Goal: Task Accomplishment & Management: Manage account settings

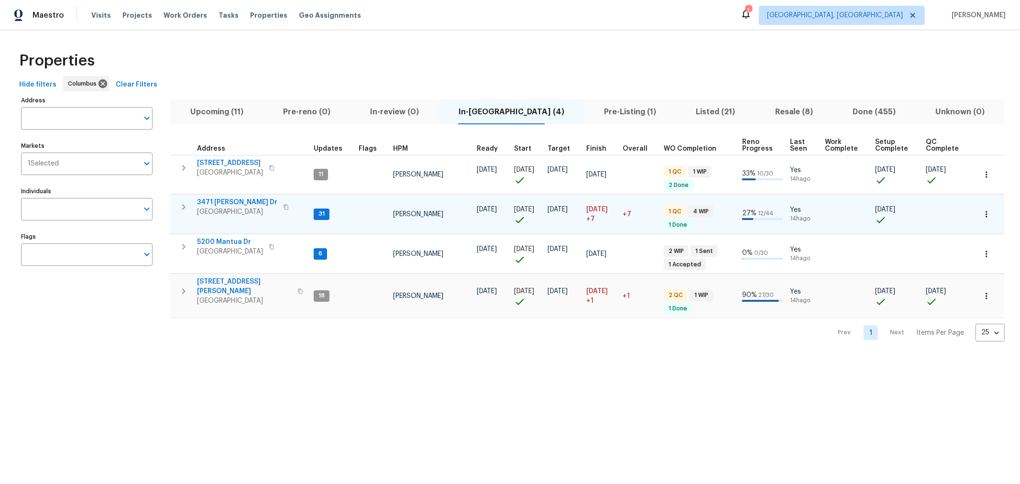
click at [227, 202] on span "3471 Marlin Dr" at bounding box center [237, 203] width 80 height 10
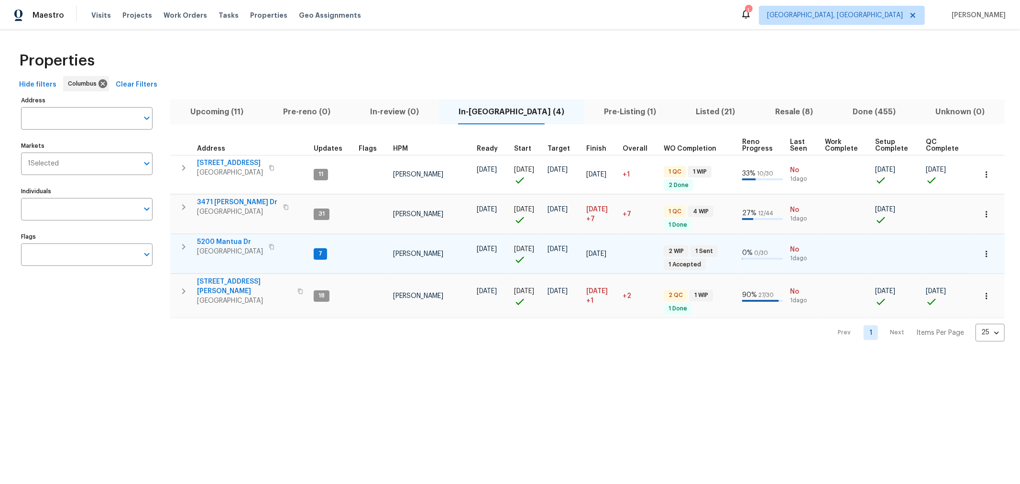
click at [224, 238] on span "5200 Mantua Dr" at bounding box center [230, 242] width 66 height 10
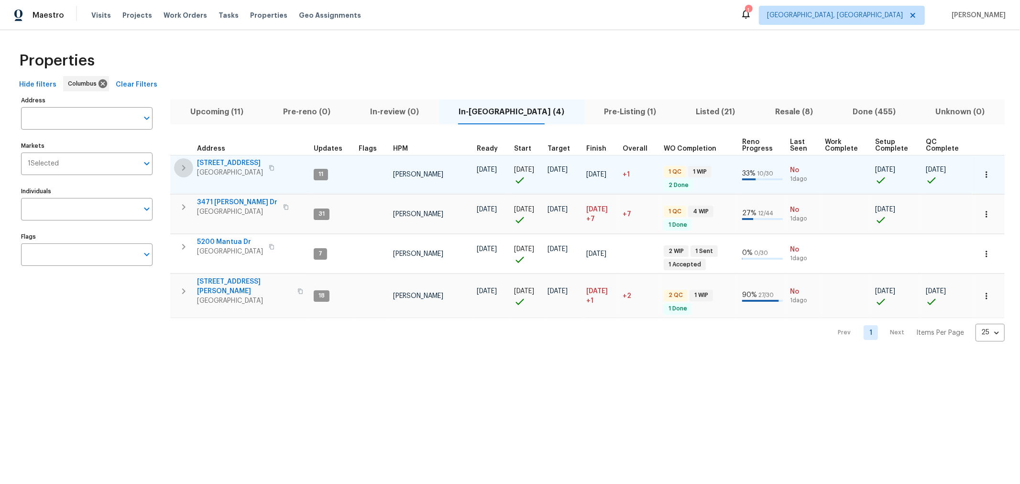
click at [186, 169] on icon "button" at bounding box center [183, 167] width 11 height 11
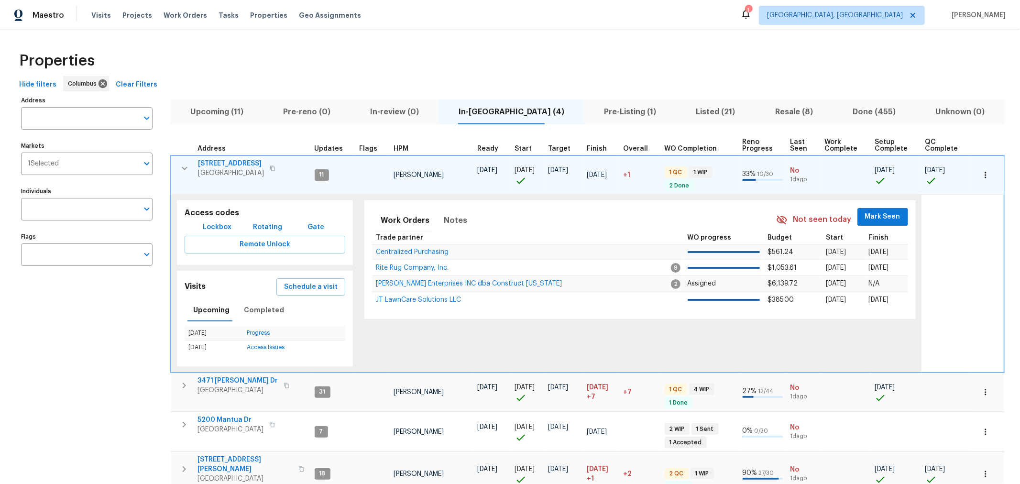
click at [886, 219] on span "Mark Seen" at bounding box center [882, 217] width 35 height 12
click at [179, 168] on icon "button" at bounding box center [184, 168] width 11 height 11
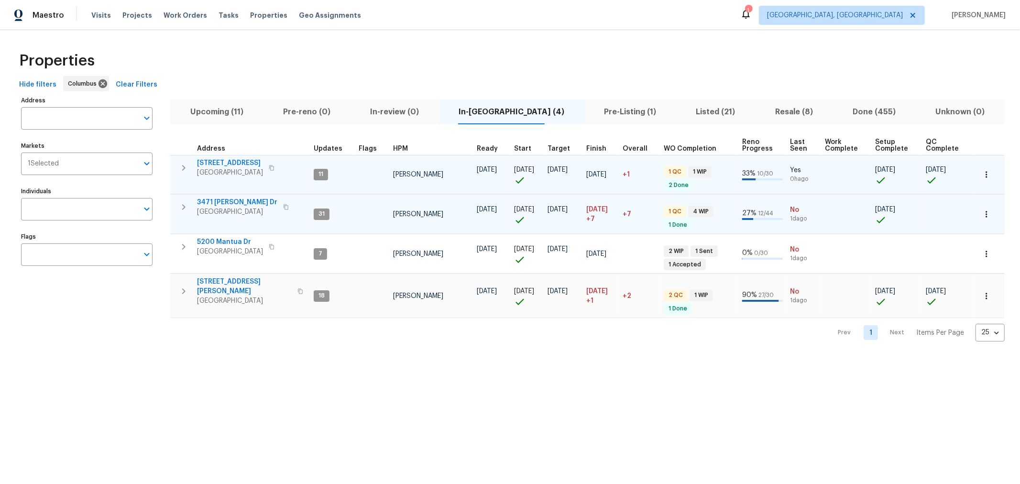
click at [181, 214] on button "button" at bounding box center [183, 207] width 19 height 19
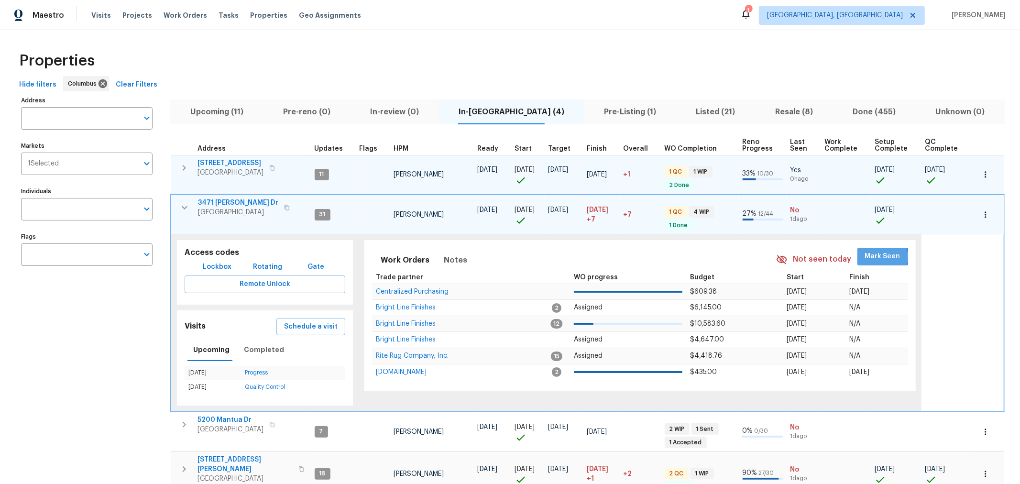
click at [875, 256] on span "Mark Seen" at bounding box center [882, 257] width 35 height 12
click at [173, 207] on td "3471 Marlin Dr Columbus, OH 43232" at bounding box center [241, 207] width 140 height 25
click at [179, 206] on icon "button" at bounding box center [184, 207] width 11 height 11
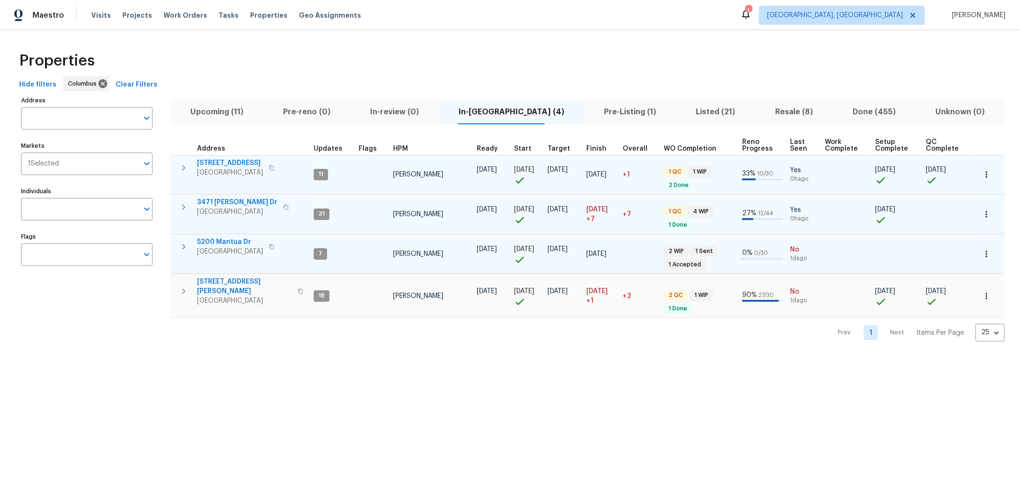
click at [182, 241] on icon "button" at bounding box center [183, 246] width 11 height 11
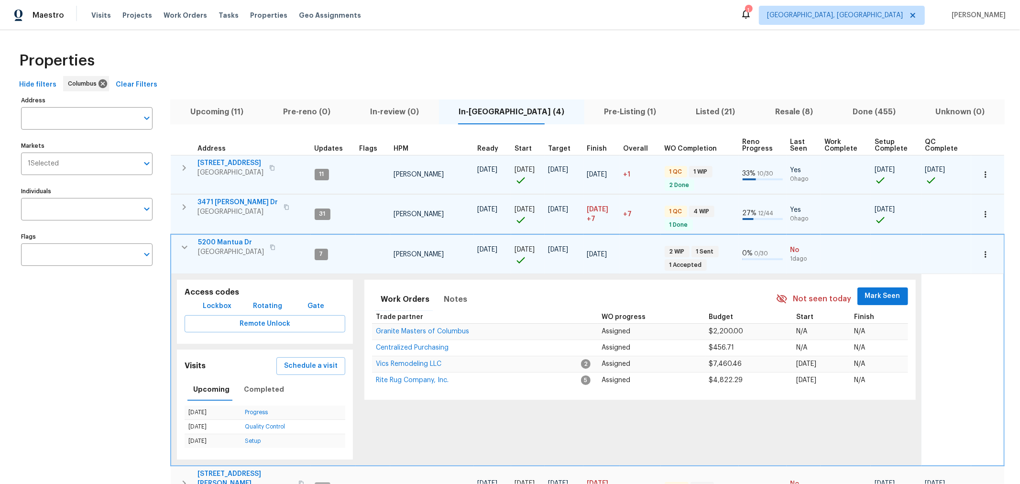
click at [888, 291] on span "Mark Seen" at bounding box center [882, 296] width 35 height 12
click at [185, 246] on icon "button" at bounding box center [185, 247] width 6 height 3
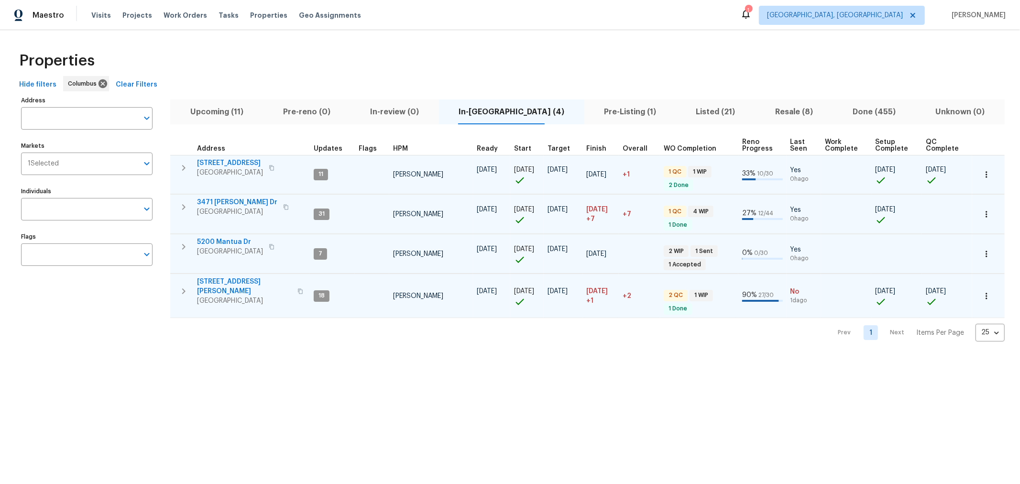
click at [183, 288] on icon "button" at bounding box center [183, 291] width 3 height 6
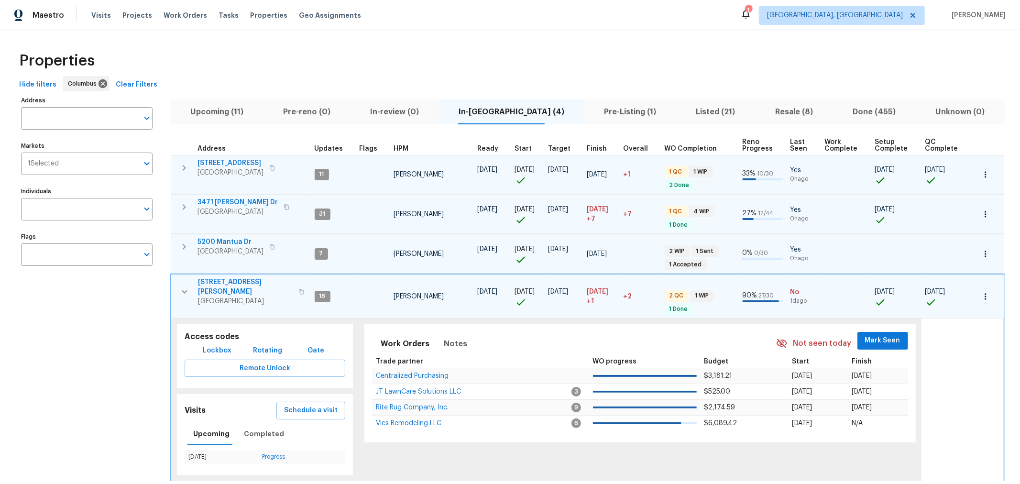
click at [880, 338] on span "Mark Seen" at bounding box center [882, 341] width 35 height 12
click at [184, 286] on icon "button" at bounding box center [184, 291] width 11 height 11
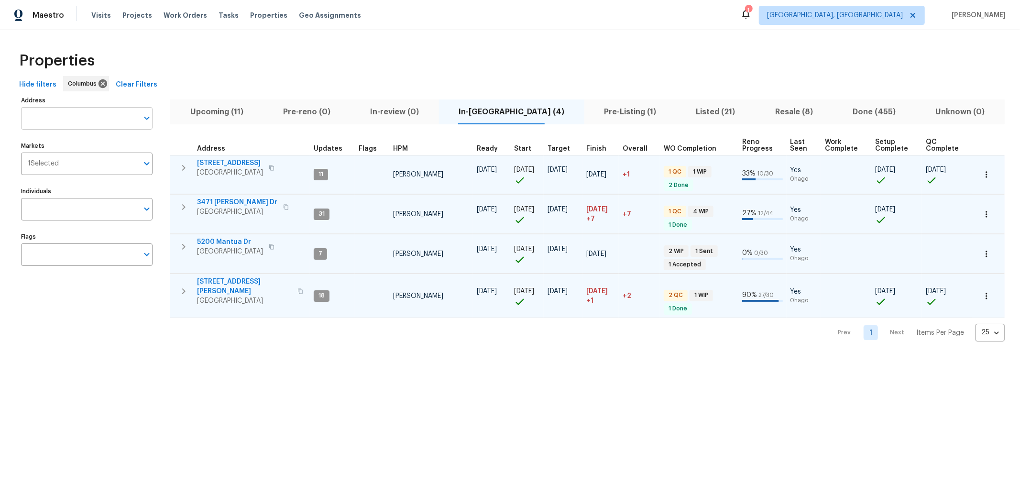
click at [118, 125] on input "Address" at bounding box center [79, 118] width 117 height 22
type input "r"
type input "rutherglen"
click at [77, 139] on li "1068 Rutherglen Dr Columbus OH 43235" at bounding box center [87, 143] width 132 height 16
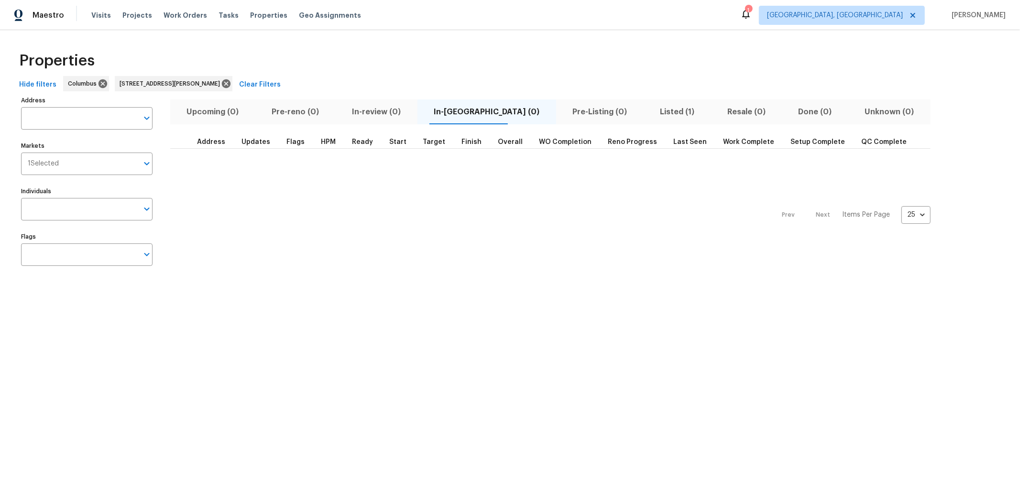
type input "1068 Rutherglen Dr Columbus OH 43235"
drag, startPoint x: 642, startPoint y: 112, endPoint x: 609, endPoint y: 129, distance: 37.2
click at [649, 112] on span "Listed (1)" at bounding box center [677, 111] width 56 height 13
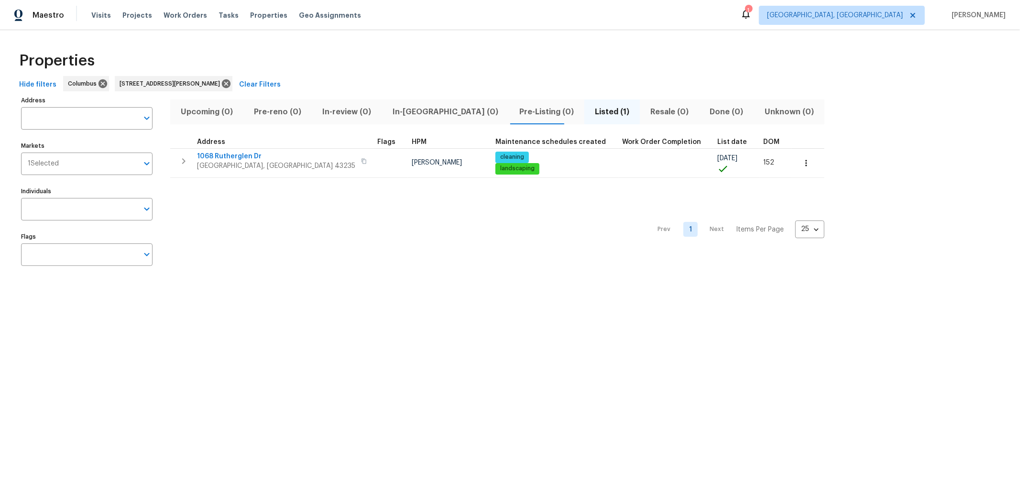
type input "1068 Rutherglen Dr Columbus OH 43235"
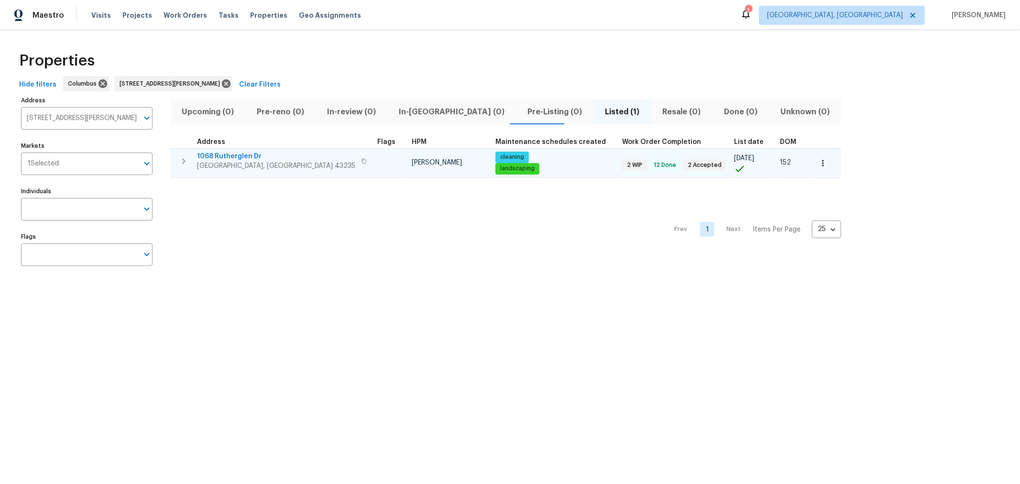
click at [239, 154] on span "1068 Rutherglen Dr" at bounding box center [276, 157] width 158 height 10
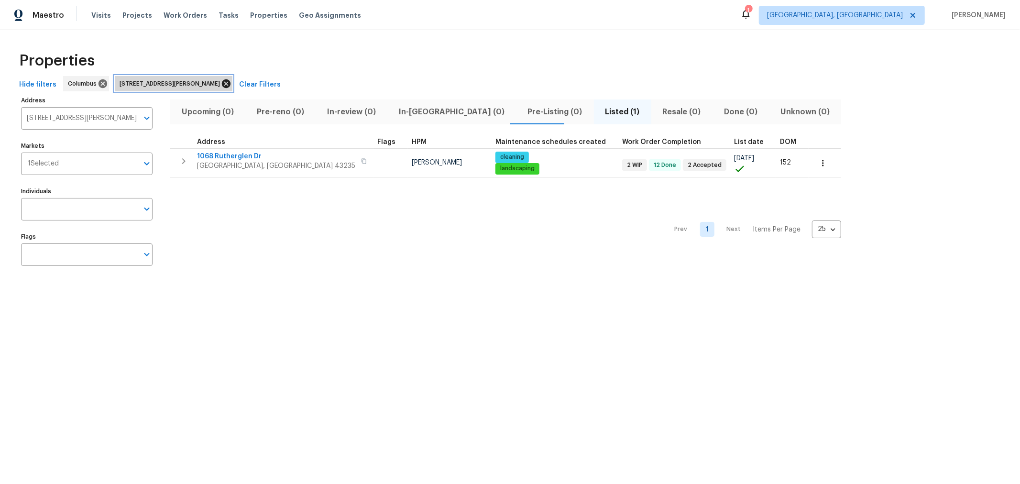
click at [231, 80] on icon at bounding box center [226, 83] width 9 height 9
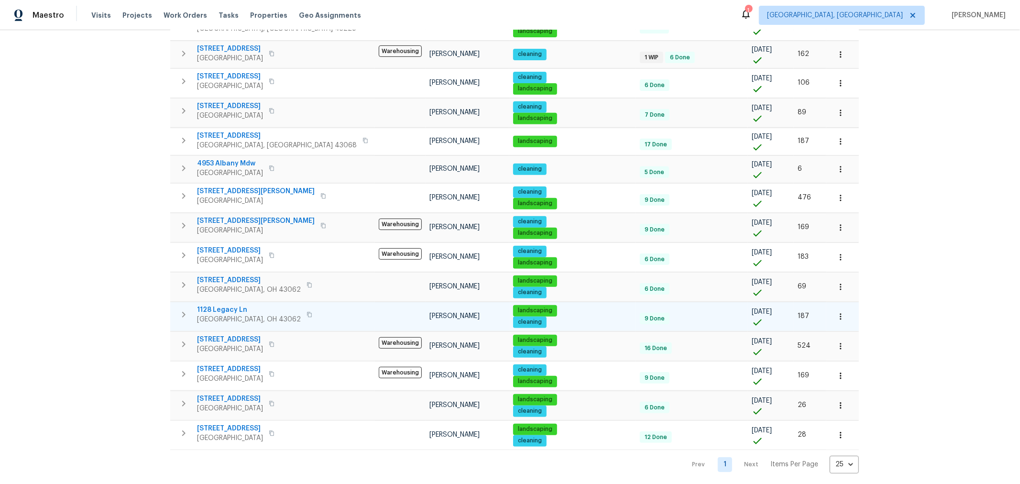
scroll to position [316, 0]
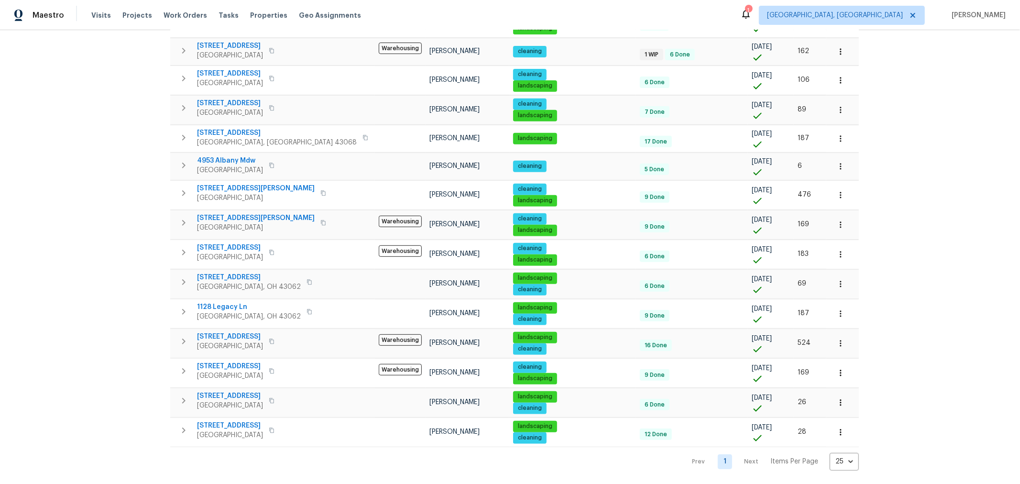
click at [684, 453] on nav "Prev 1 Next Items Per Page 25 25 ​" at bounding box center [772, 462] width 176 height 18
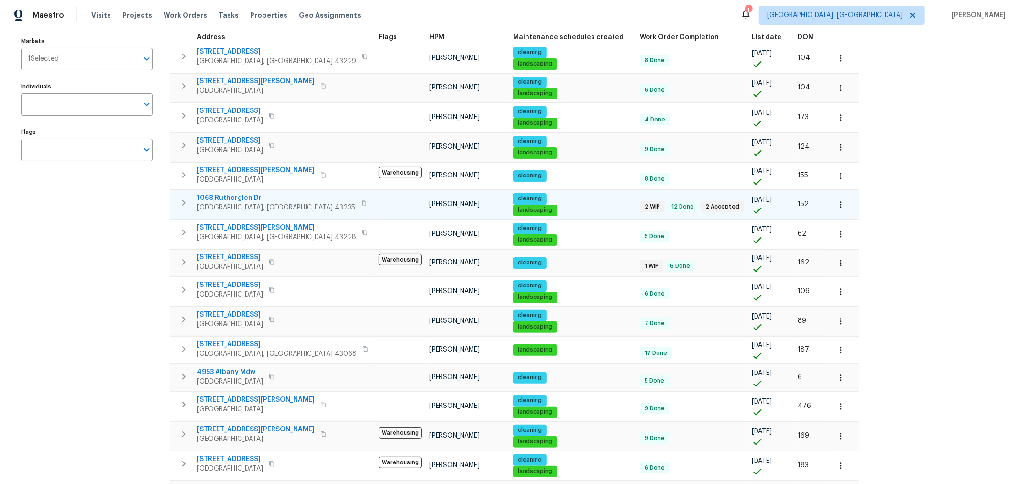
scroll to position [104, 0]
click at [238, 195] on span "1068 Rutherglen Dr" at bounding box center [276, 199] width 158 height 10
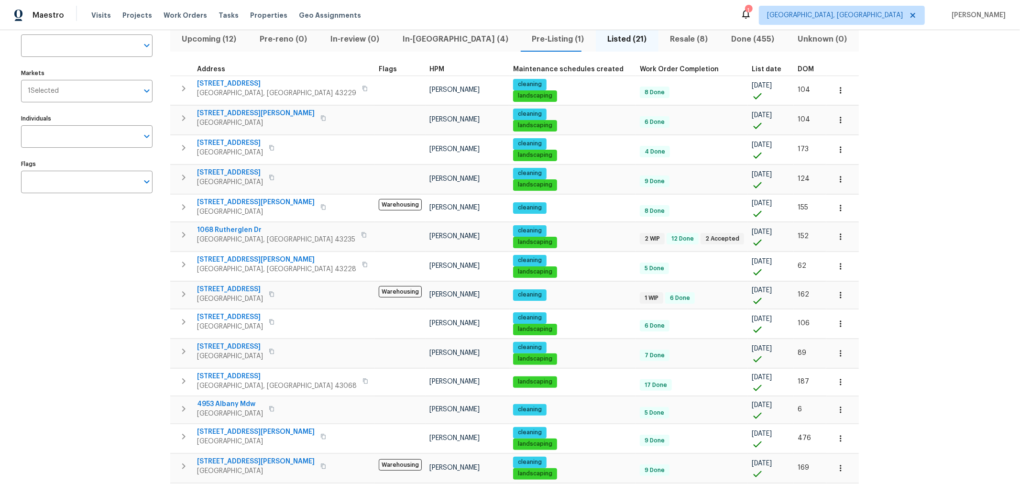
scroll to position [0, 0]
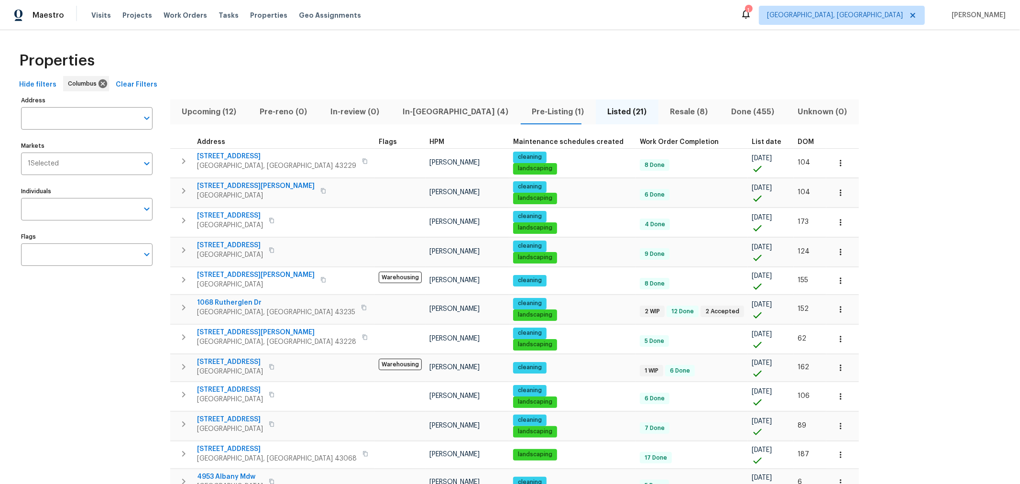
click at [405, 108] on span "In-[GEOGRAPHIC_DATA] (4)" at bounding box center [456, 111] width 118 height 13
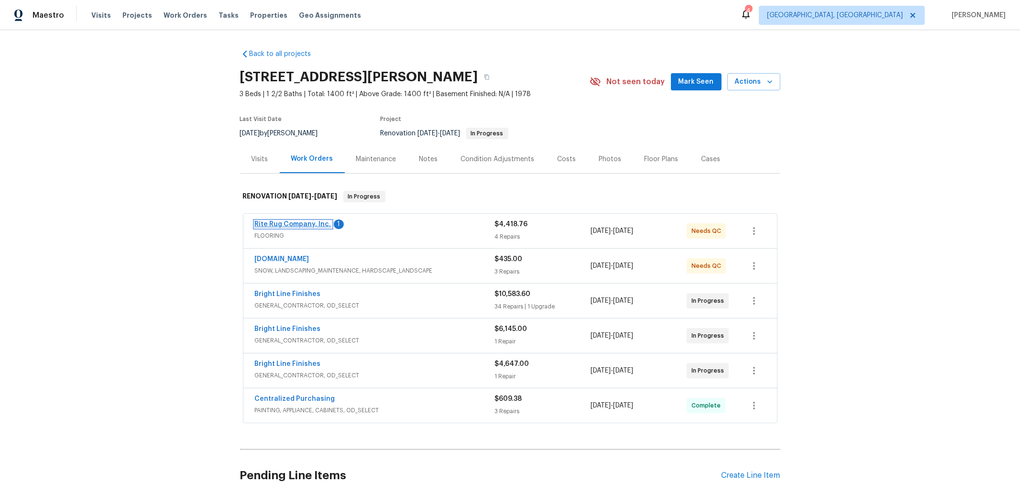
click at [298, 224] on link "Rite Rug Company, Inc." at bounding box center [293, 224] width 77 height 7
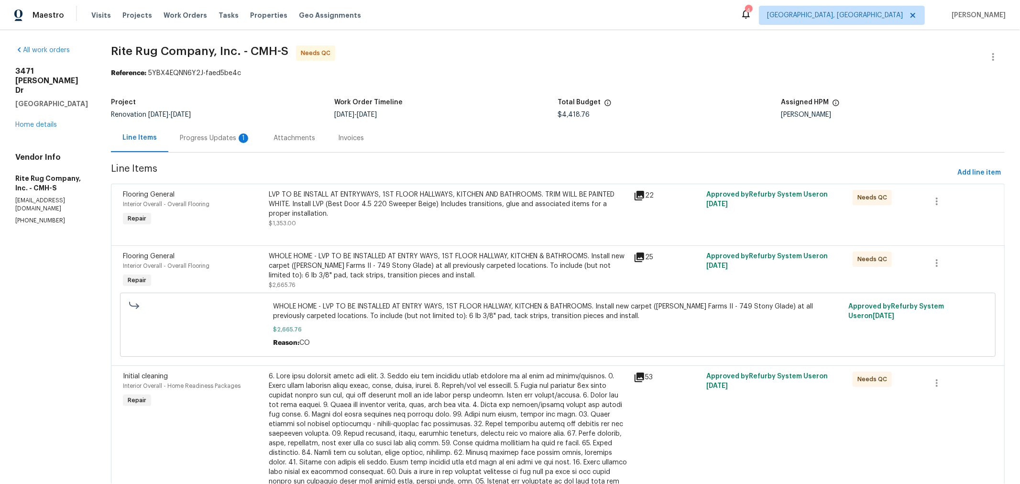
click at [231, 140] on div "Progress Updates 1" at bounding box center [215, 138] width 71 height 10
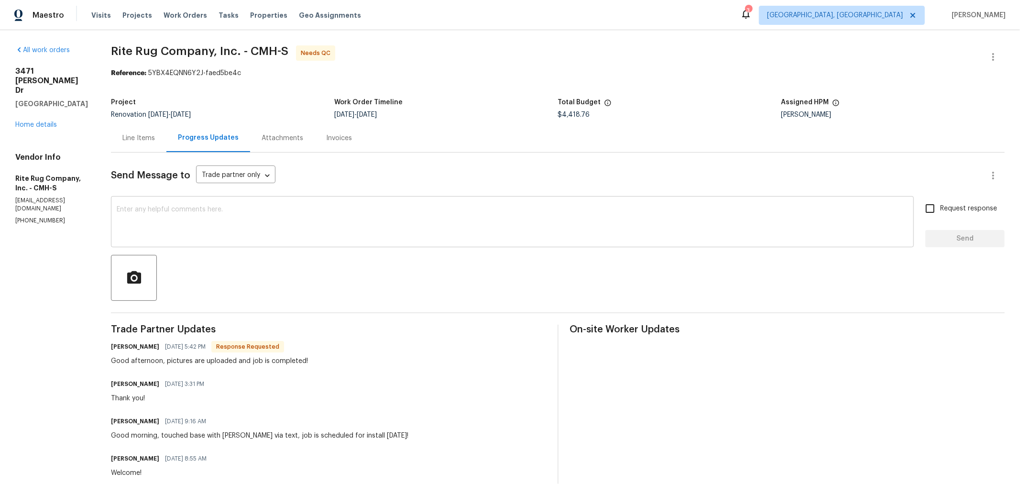
click at [307, 203] on div "x ​" at bounding box center [512, 222] width 803 height 49
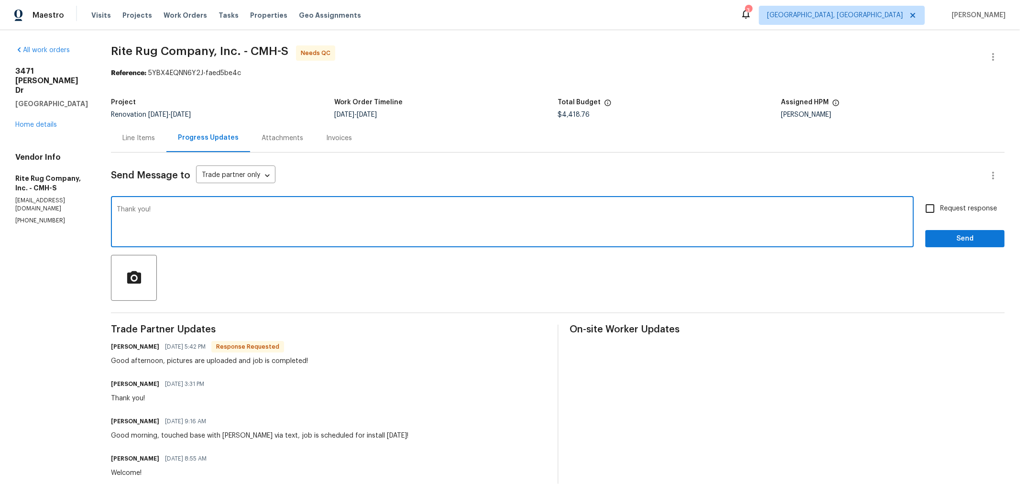
type textarea "Thank you!"
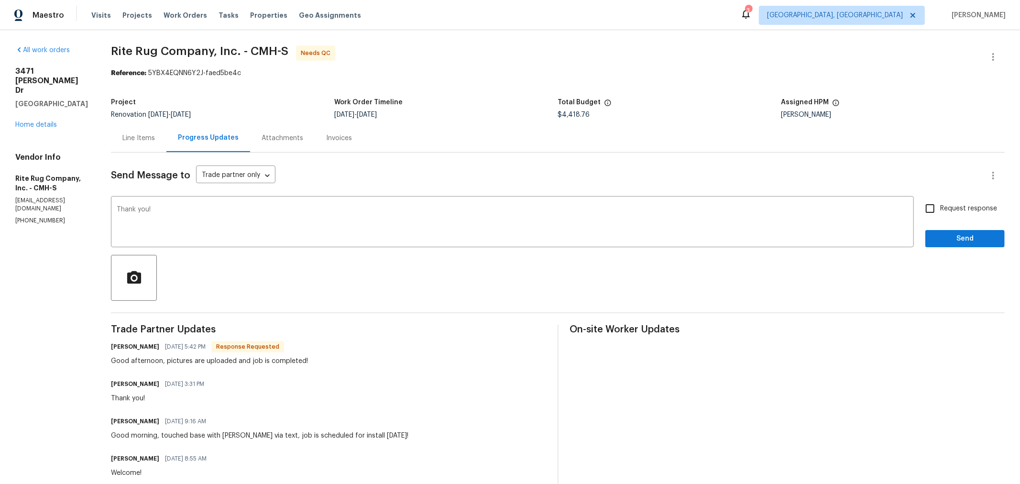
click at [936, 239] on span "Send" at bounding box center [965, 239] width 64 height 12
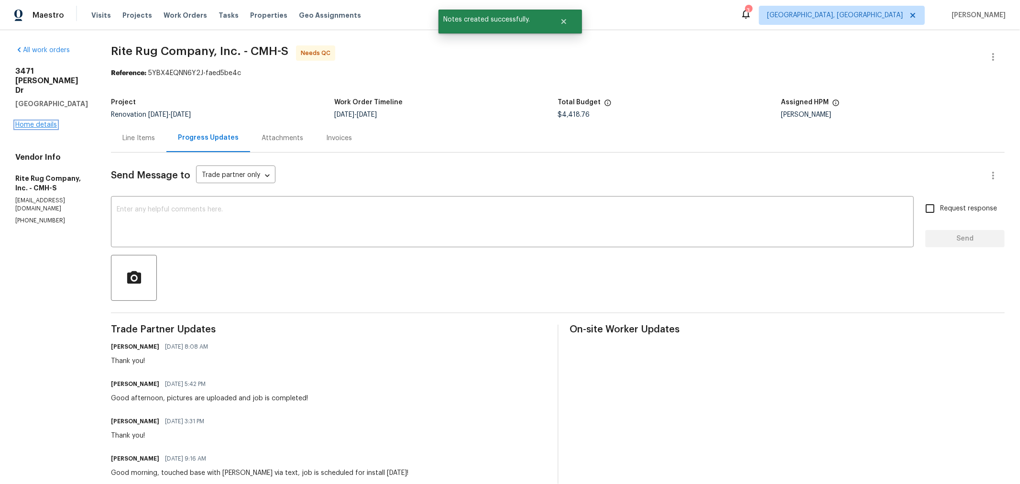
click at [40, 121] on link "Home details" at bounding box center [36, 124] width 42 height 7
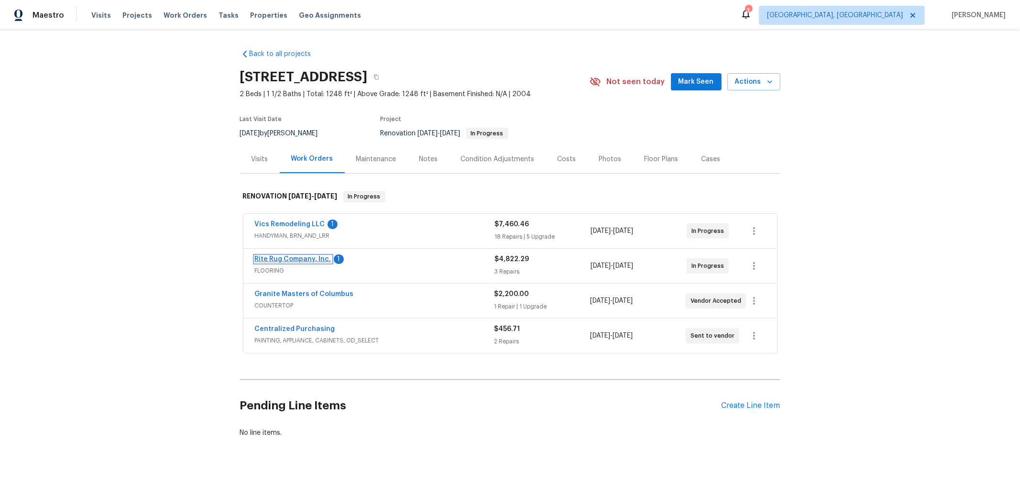
click at [307, 261] on link "Rite Rug Company, Inc." at bounding box center [293, 259] width 77 height 7
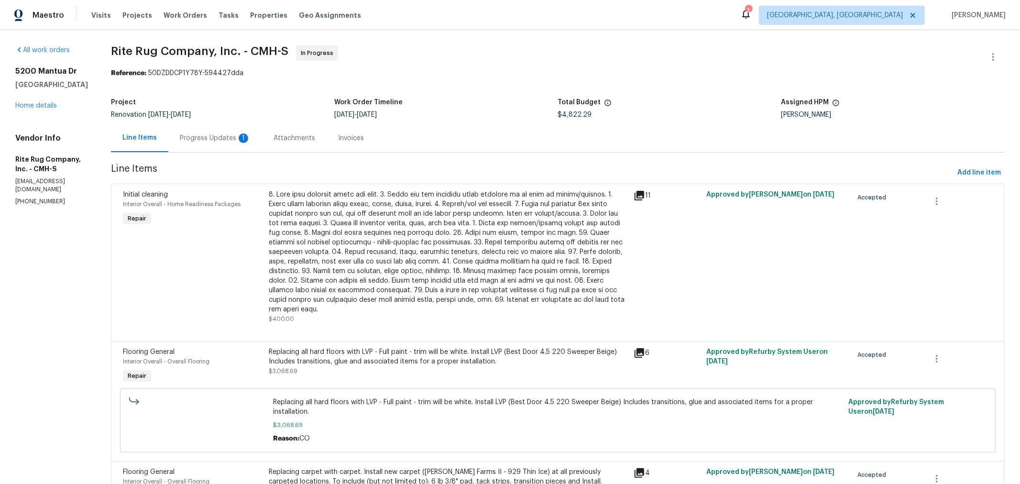
click at [240, 143] on div "Progress Updates 1" at bounding box center [215, 138] width 94 height 28
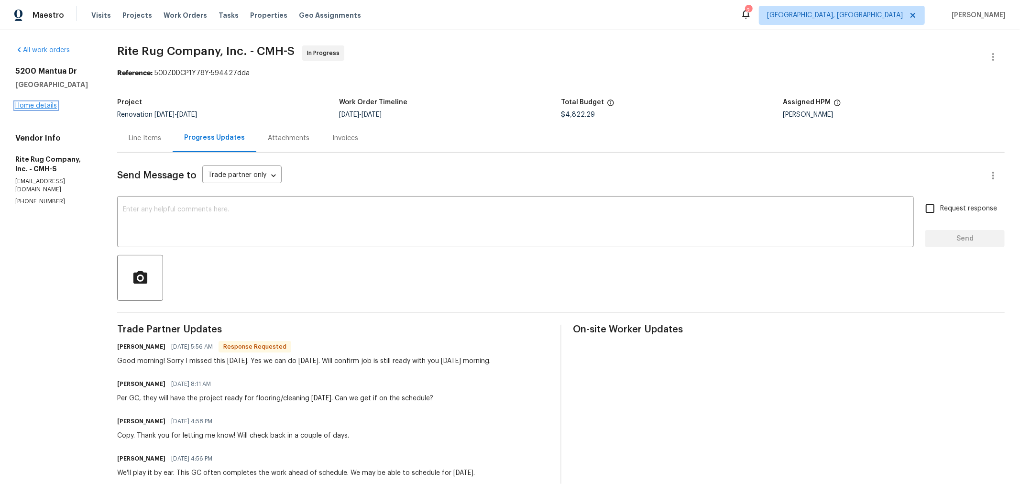
click at [47, 109] on link "Home details" at bounding box center [36, 105] width 42 height 7
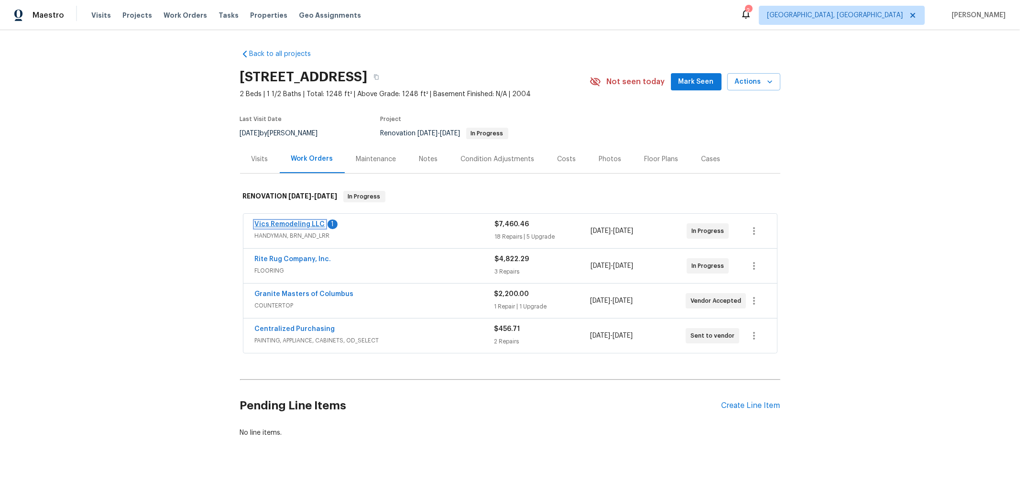
click at [302, 224] on link "Vics Remodeling LLC" at bounding box center [290, 224] width 70 height 7
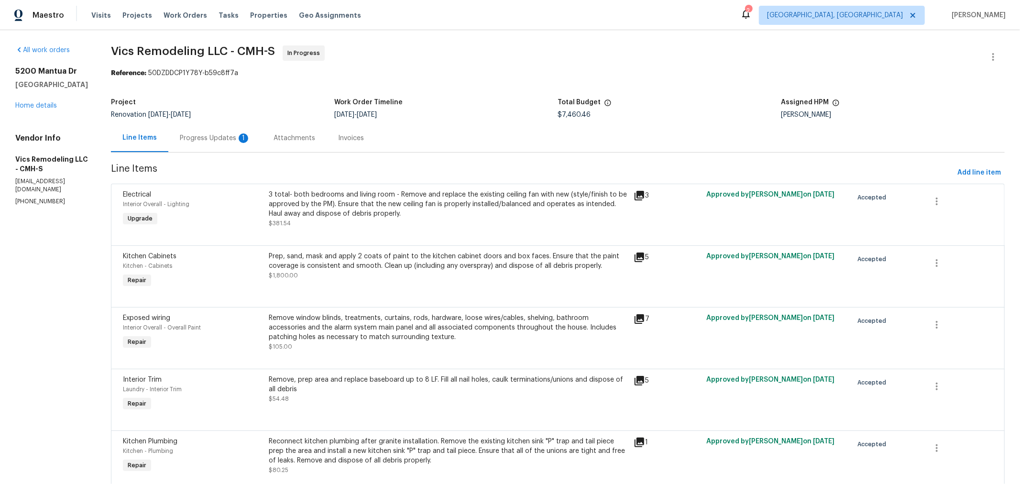
click at [199, 140] on div "Progress Updates 1" at bounding box center [215, 138] width 71 height 10
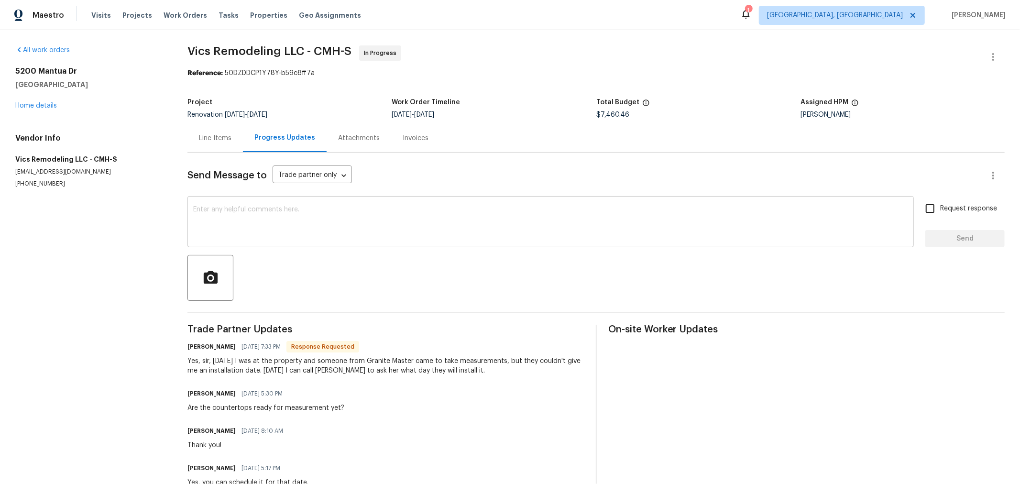
click at [302, 203] on div "x ​" at bounding box center [550, 222] width 727 height 49
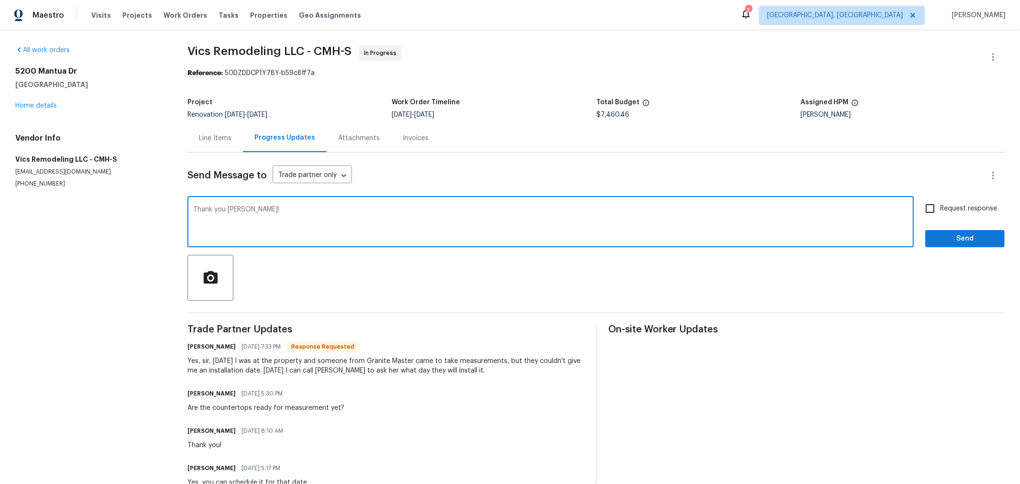
type textarea "Thank you Vic!"
click at [926, 234] on button "Send" at bounding box center [965, 239] width 79 height 18
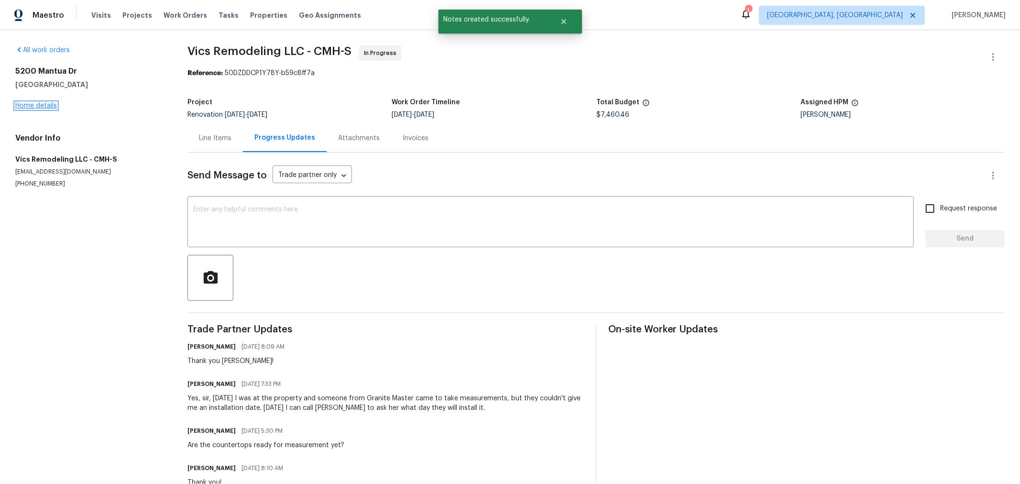
click at [33, 104] on link "Home details" at bounding box center [36, 105] width 42 height 7
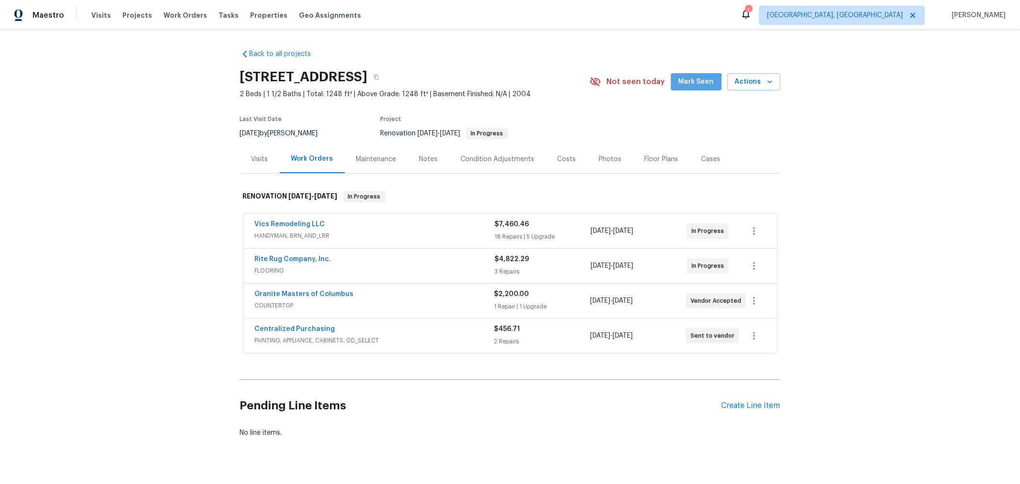
click at [693, 88] on button "Mark Seen" at bounding box center [696, 82] width 51 height 18
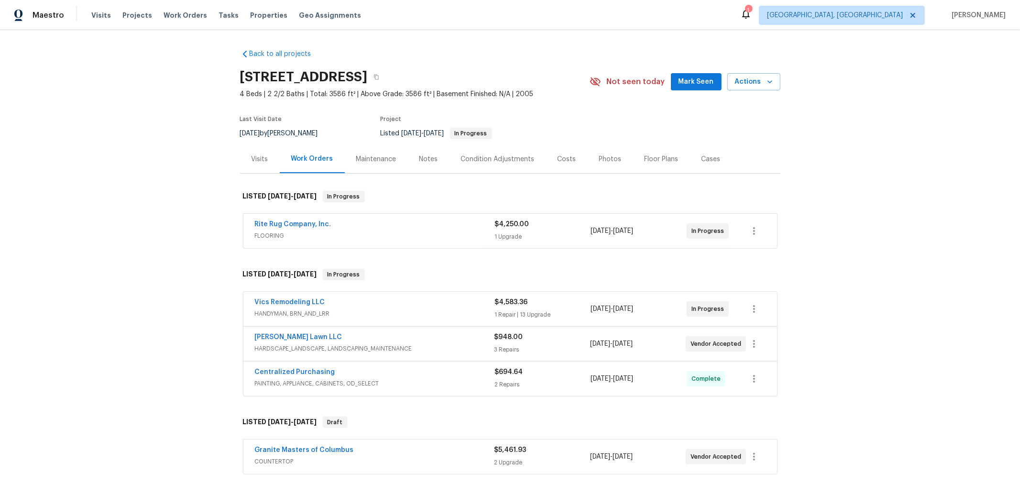
click at [252, 158] on div "Visits" at bounding box center [260, 159] width 17 height 10
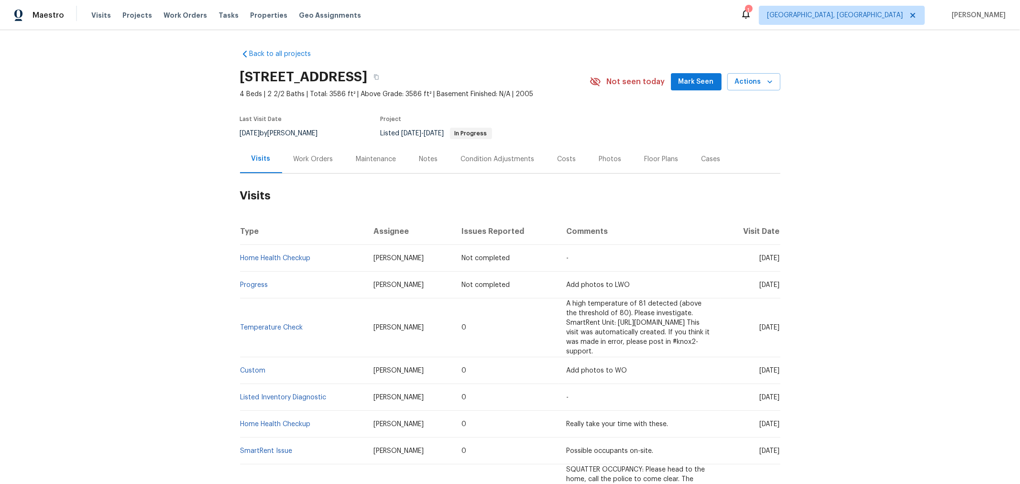
click at [815, 181] on div "Back to all projects 1068 Rutherglen Dr, Columbus, OH 43235 4 Beds | 2 2/2 Bath…" at bounding box center [510, 257] width 1020 height 454
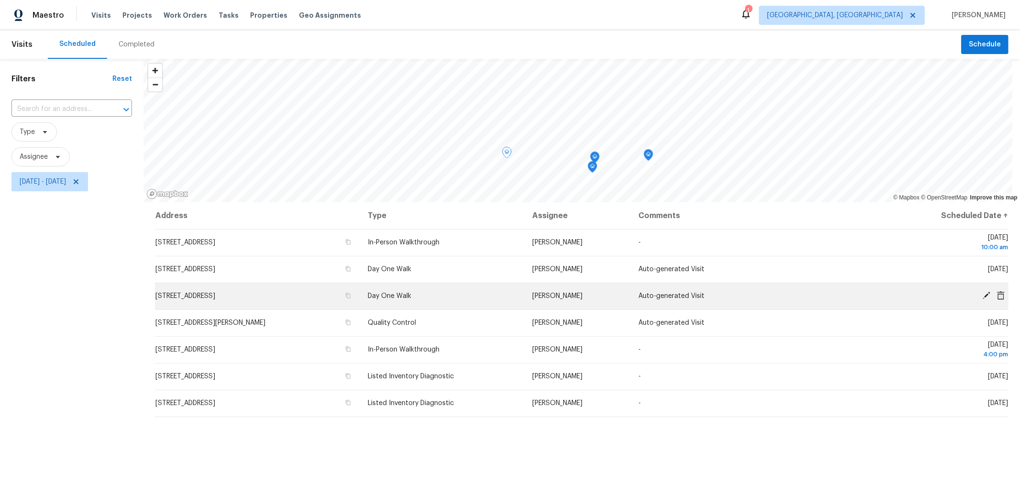
click at [983, 294] on icon at bounding box center [987, 296] width 8 height 8
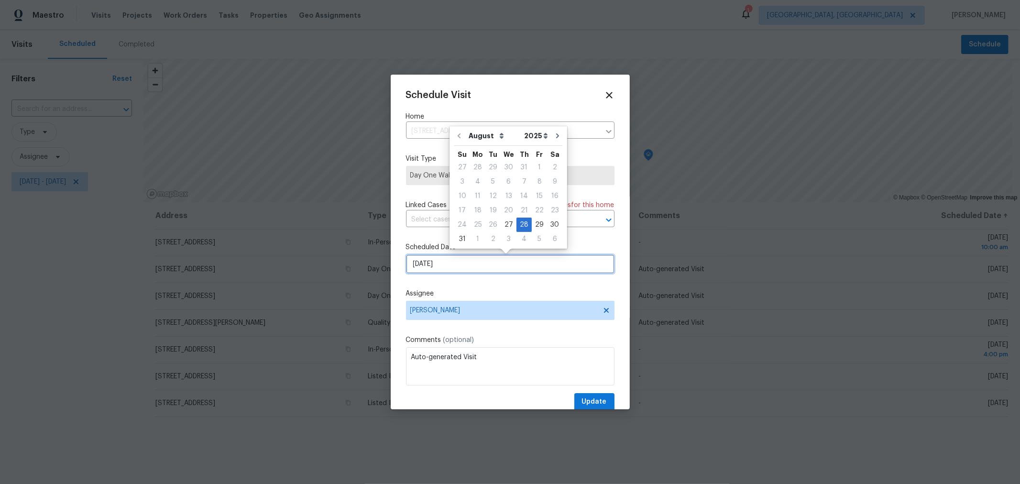
click at [461, 266] on input "[DATE]" at bounding box center [510, 263] width 209 height 19
click at [508, 224] on div "27" at bounding box center [509, 224] width 16 height 13
type input "[DATE]"
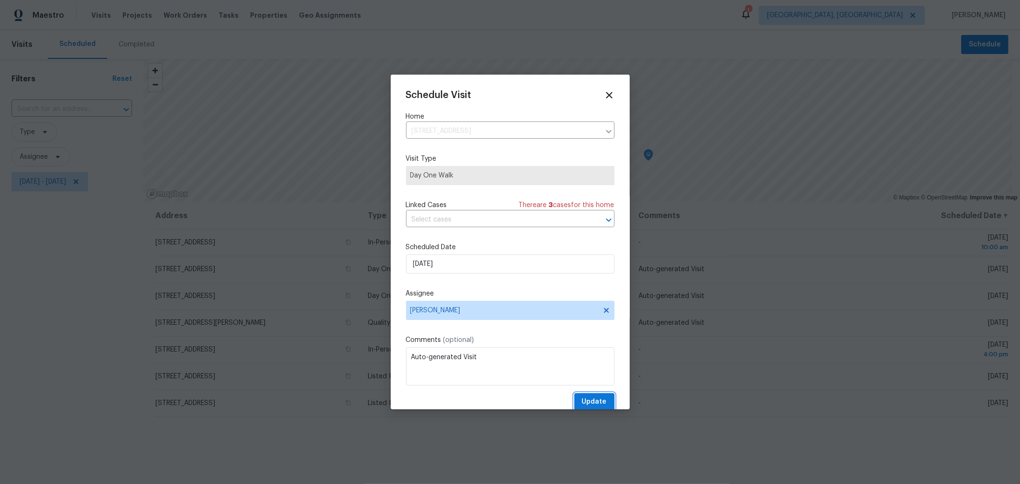
click at [583, 402] on span "Update" at bounding box center [594, 402] width 25 height 12
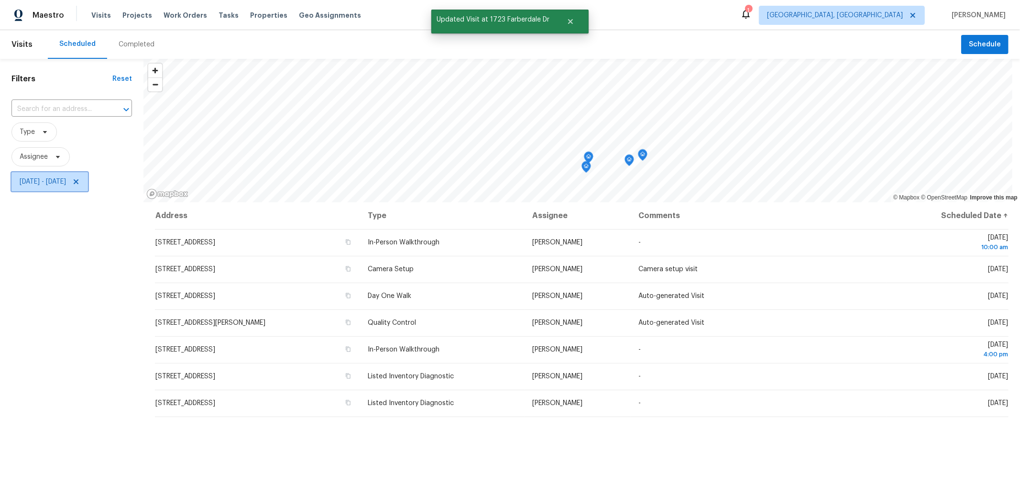
click at [66, 180] on span "[DATE] - [DATE]" at bounding box center [43, 182] width 46 height 10
click at [82, 223] on input "[DATE]" at bounding box center [64, 214] width 94 height 19
select select "7"
select select "2025"
select select "8"
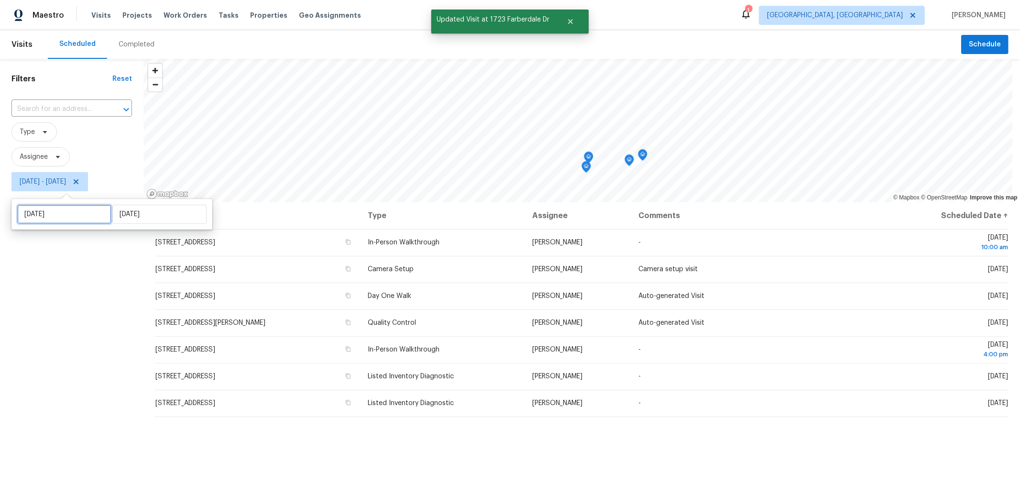
select select "2025"
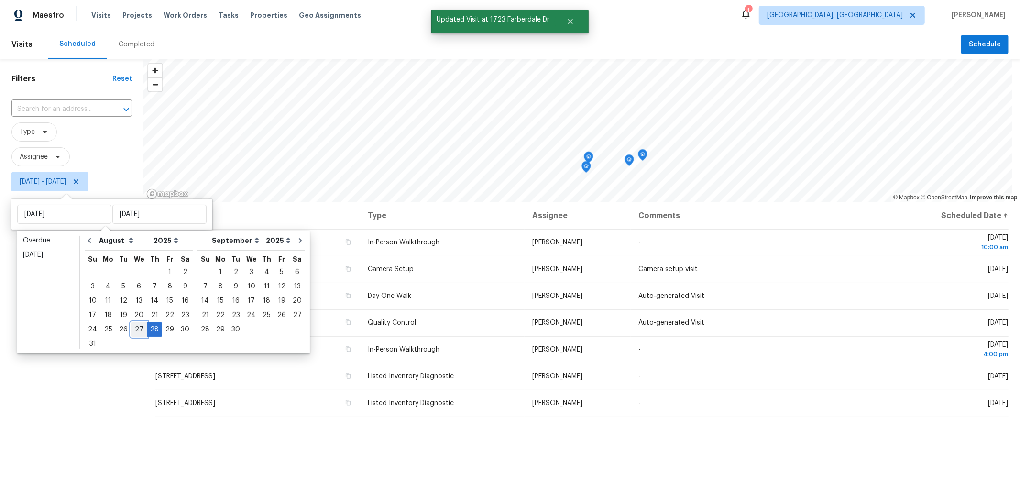
click at [134, 331] on div "27" at bounding box center [139, 329] width 16 height 13
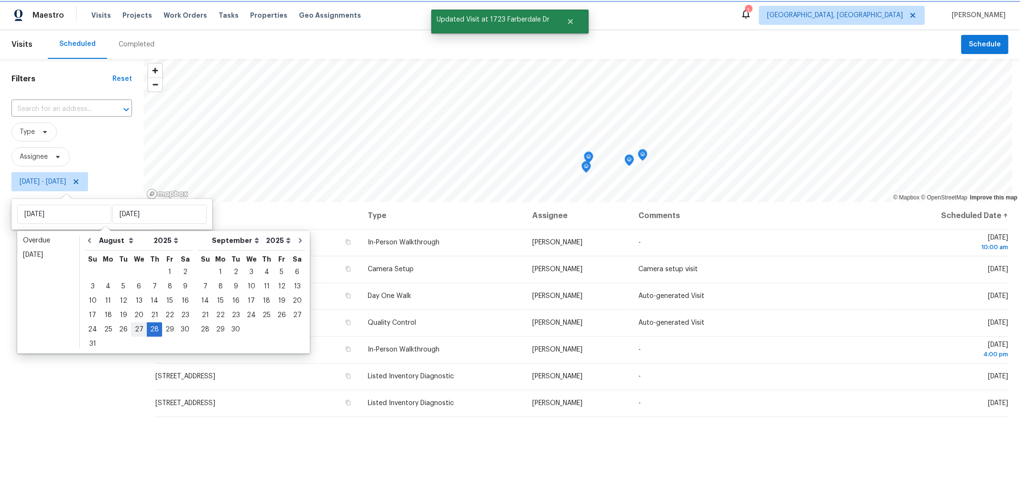
type input "[DATE]"
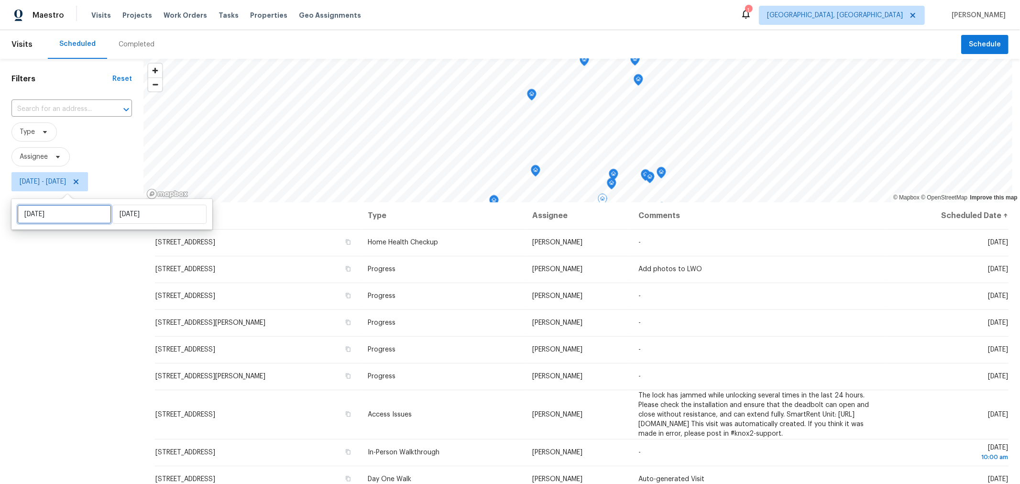
click at [86, 218] on input "[DATE]" at bounding box center [64, 214] width 94 height 19
select select "7"
select select "2025"
select select "8"
select select "2025"
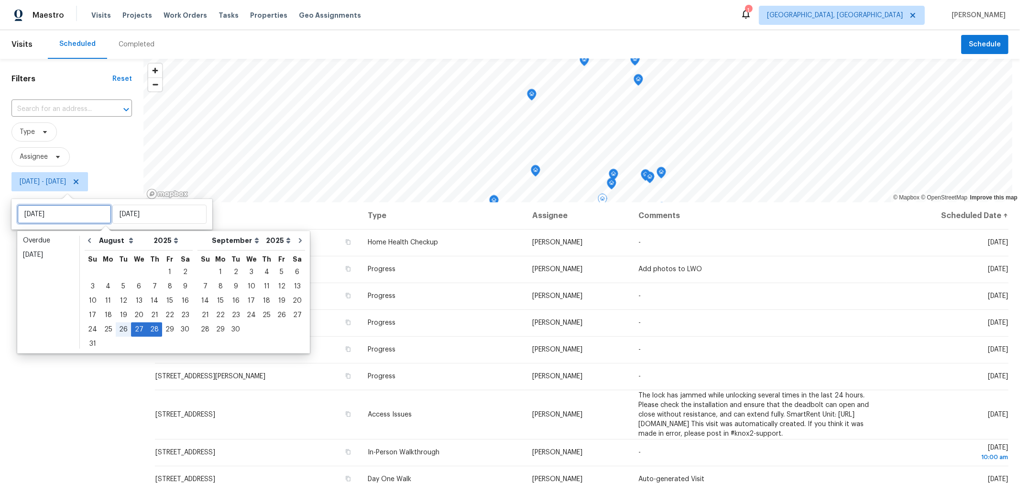
type input "Tue, Aug 26"
click at [136, 329] on div "27" at bounding box center [139, 329] width 16 height 13
type input "Wed, Aug 27"
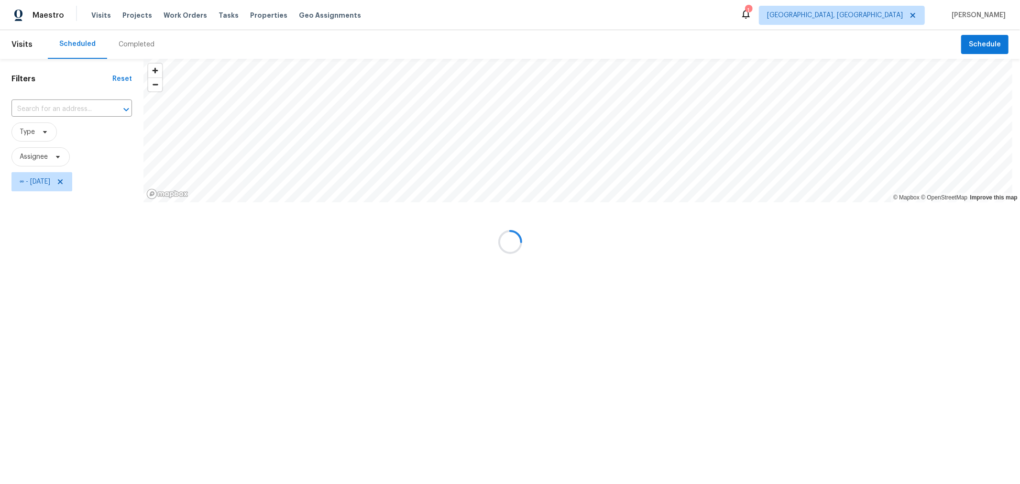
click at [81, 397] on div at bounding box center [510, 242] width 1020 height 484
click at [53, 183] on div at bounding box center [510, 242] width 1020 height 484
click at [54, 183] on div at bounding box center [510, 242] width 1020 height 484
click at [75, 181] on div at bounding box center [510, 242] width 1020 height 484
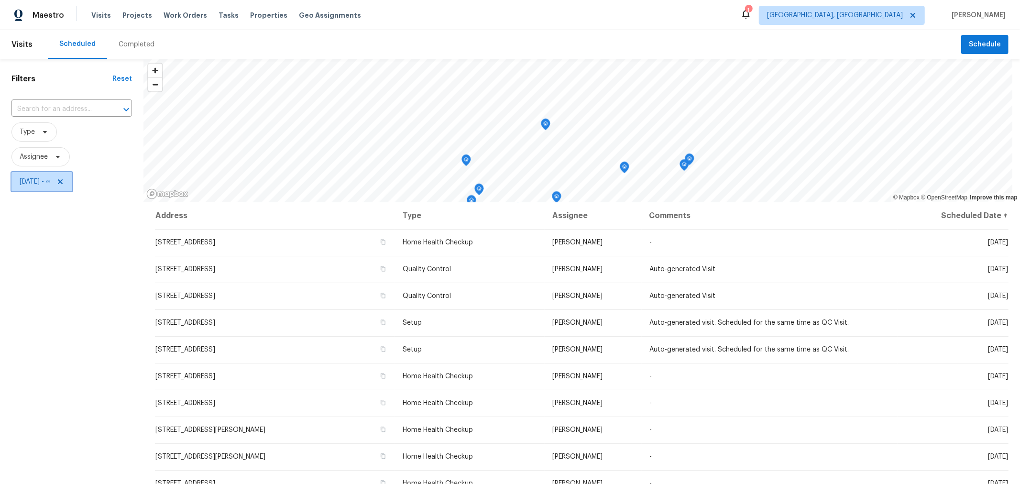
click at [48, 182] on span "Thu, Aug 28 - ∞" at bounding box center [35, 182] width 31 height 10
click at [138, 215] on input "text" at bounding box center [159, 214] width 94 height 19
select select "7"
select select "2025"
select select "8"
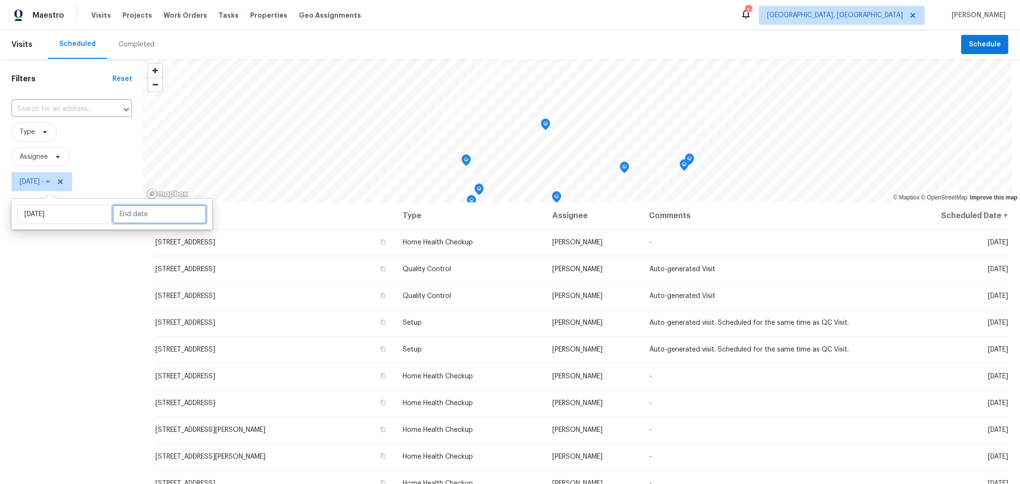
select select "2025"
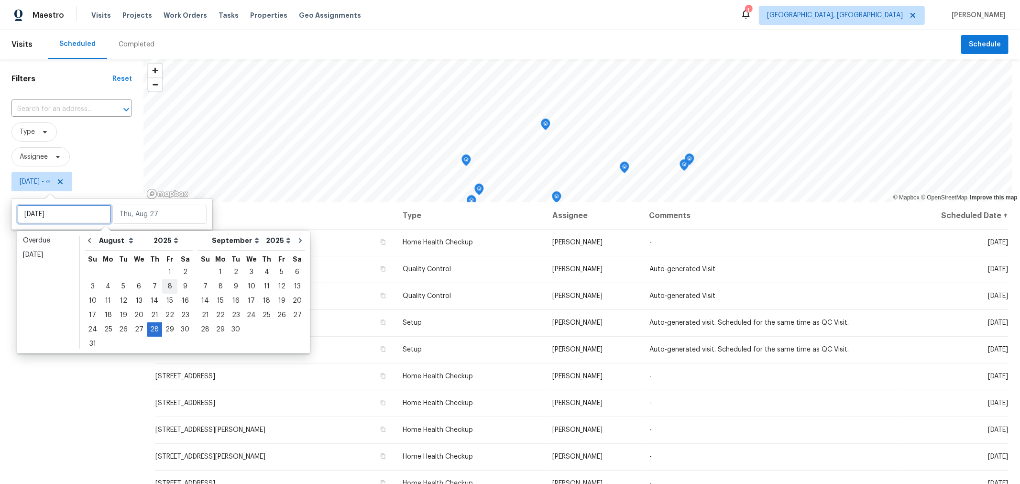
type input "Thu, Aug 07"
type input "Thu, Aug 28"
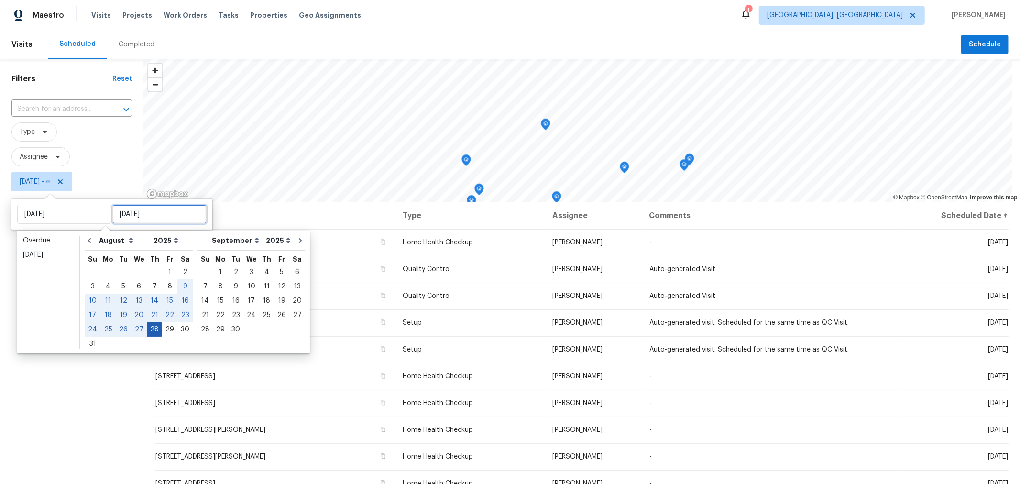
type input "Thu, Aug 28"
click at [150, 332] on div "28" at bounding box center [154, 329] width 15 height 13
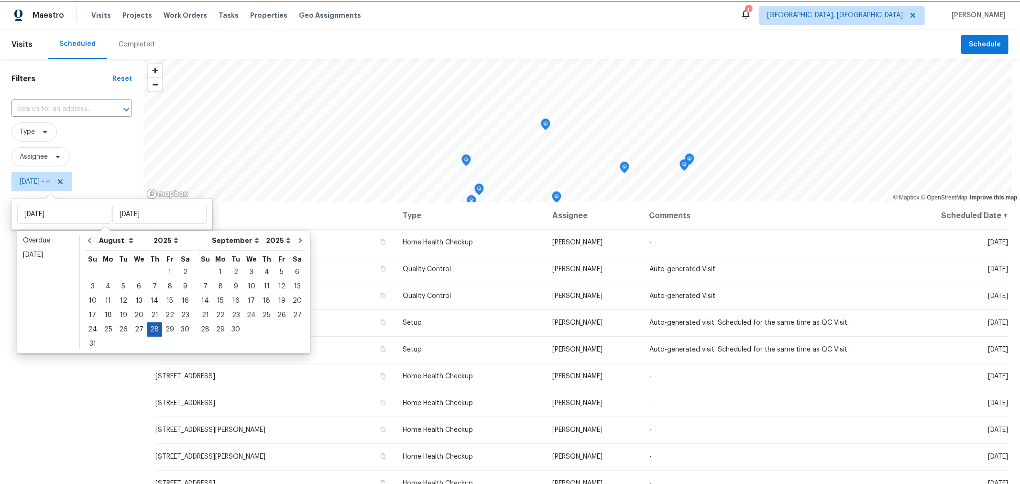
type input "Thu, Aug 28"
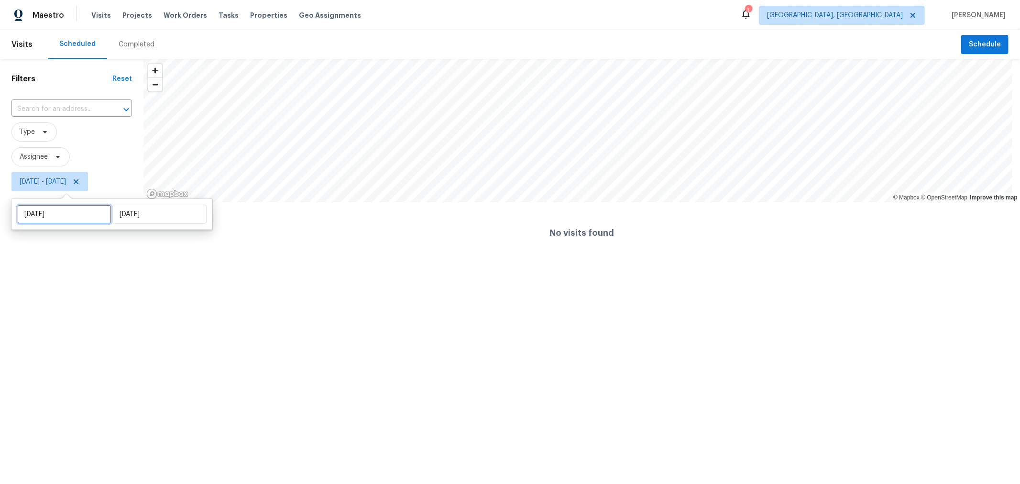
click at [58, 218] on input "Thu, Aug 28" at bounding box center [64, 214] width 94 height 19
select select "7"
select select "2025"
select select "8"
select select "2025"
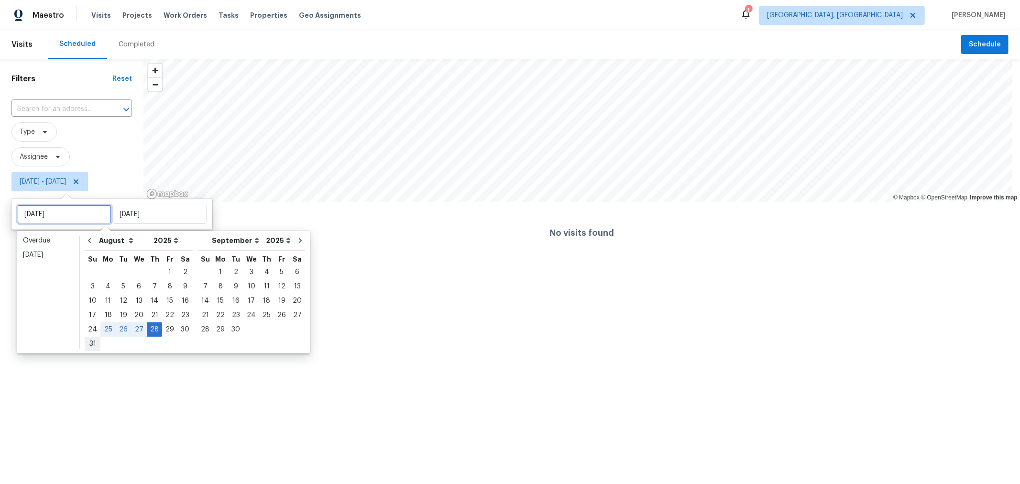
type input "Sun, Aug 31"
type input "Thu, Aug 28"
click at [135, 331] on div "27" at bounding box center [139, 329] width 16 height 13
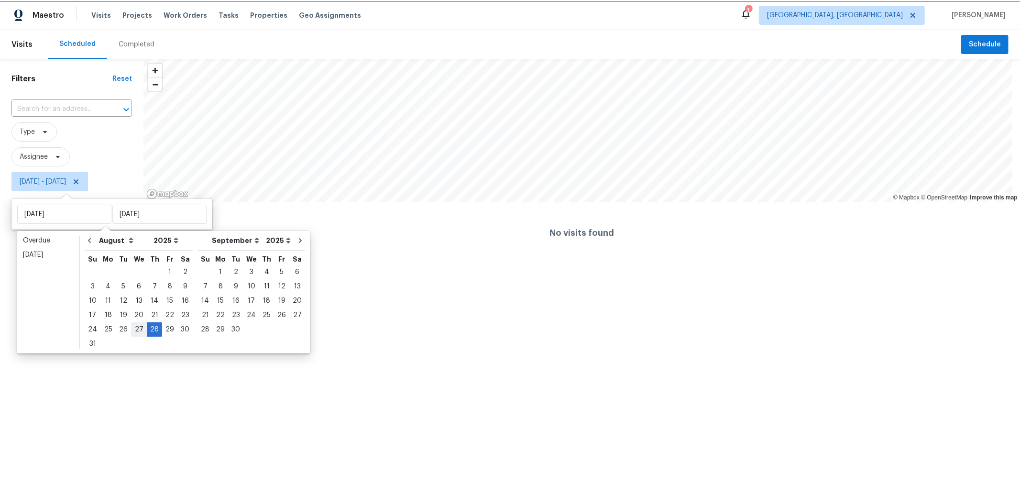
type input "Wed, Aug 27"
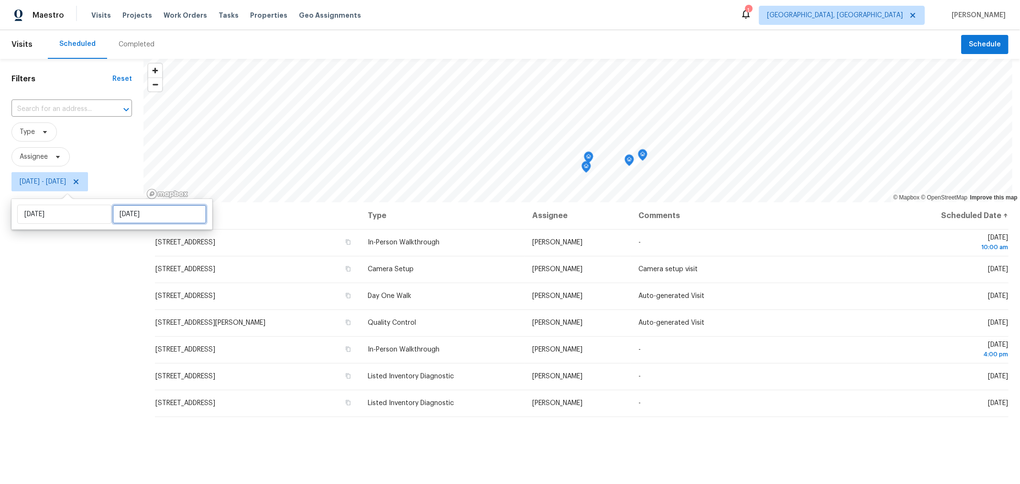
click at [125, 212] on input "Thu, Aug 28" at bounding box center [159, 214] width 94 height 19
select select "7"
select select "2025"
select select "8"
select select "2025"
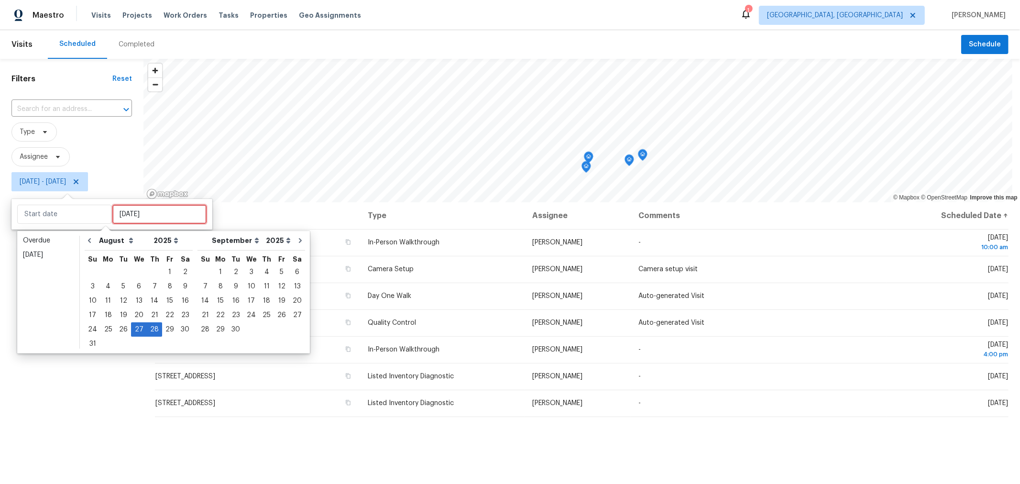
type input "Wed, Aug 20"
type input "Wed, Aug 27"
click at [135, 331] on div "27" at bounding box center [139, 329] width 16 height 13
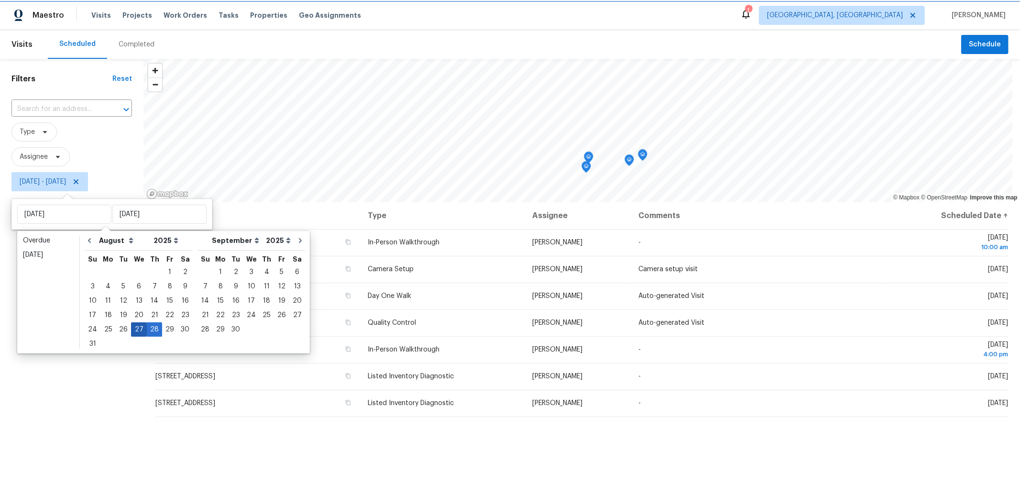
type input "Wed, Aug 27"
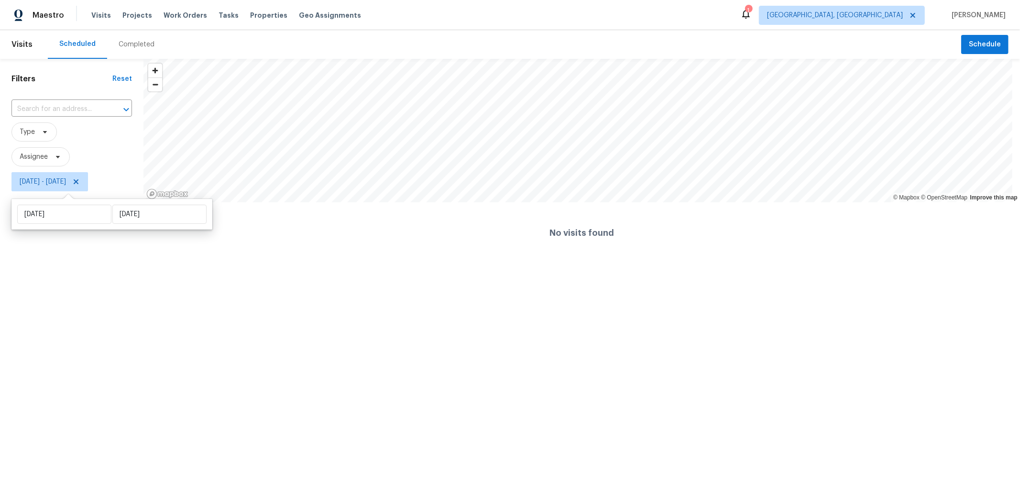
click at [56, 264] on html "Maestro Visits Projects Work Orders Tasks Properties Geo Assignments 1 Columbus…" at bounding box center [510, 132] width 1020 height 264
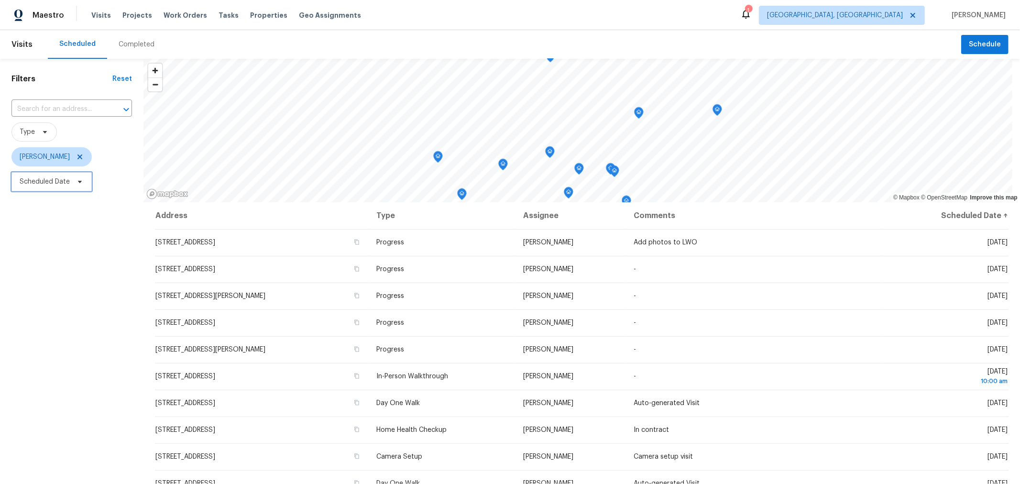
click at [58, 189] on span "Scheduled Date" at bounding box center [51, 181] width 80 height 19
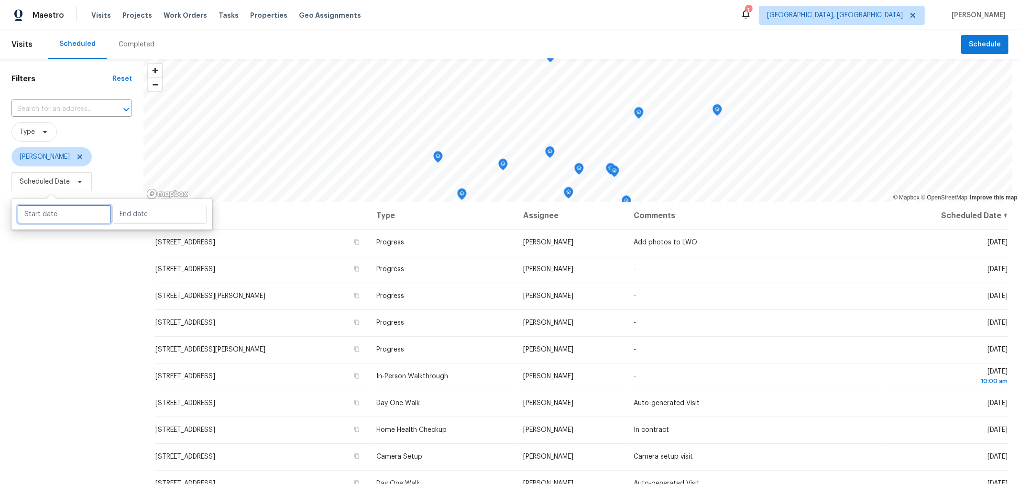
click at [79, 222] on input "text" at bounding box center [64, 214] width 94 height 19
select select "7"
select select "2025"
select select "8"
select select "2025"
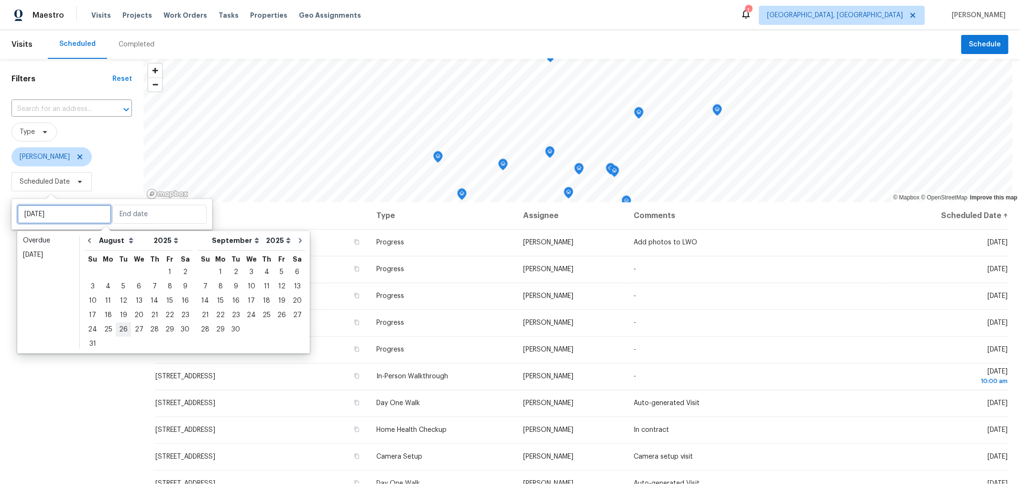
type input "[DATE]"
click at [137, 329] on div "27" at bounding box center [139, 329] width 16 height 13
type input "Wed, Aug 27"
click at [137, 329] on div "27" at bounding box center [139, 329] width 16 height 13
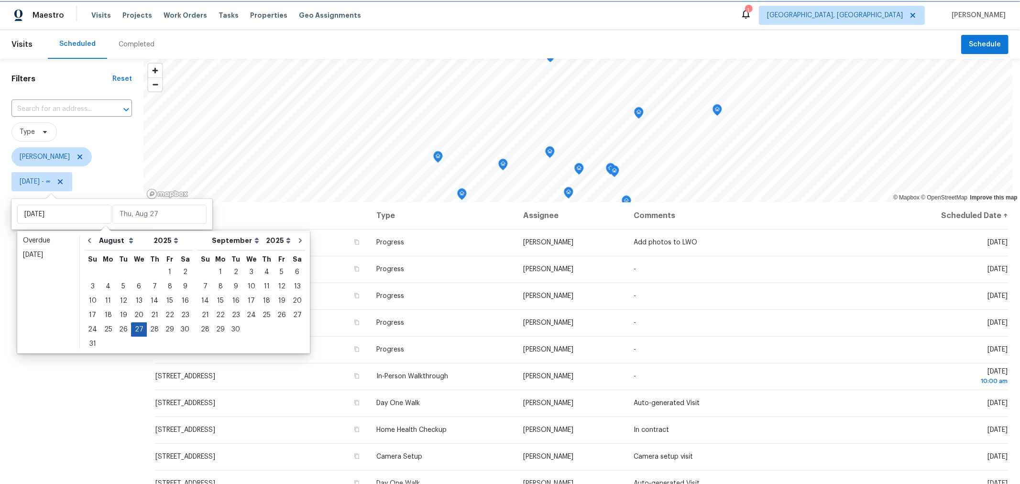
type input "Wed, Aug 27"
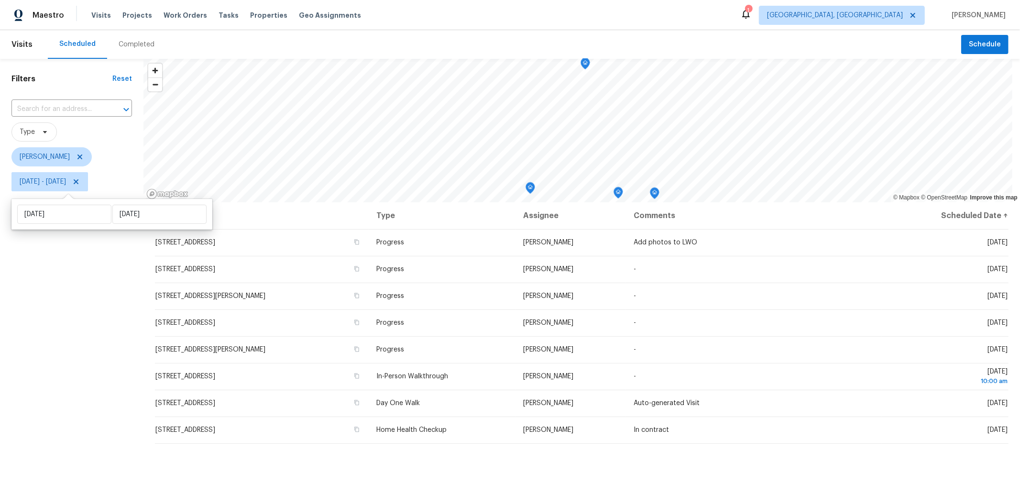
click at [97, 368] on div "Filters Reset ​ Type Keith Hollingsworth Wed, Aug 27 - Wed, Aug 27" at bounding box center [71, 324] width 143 height 531
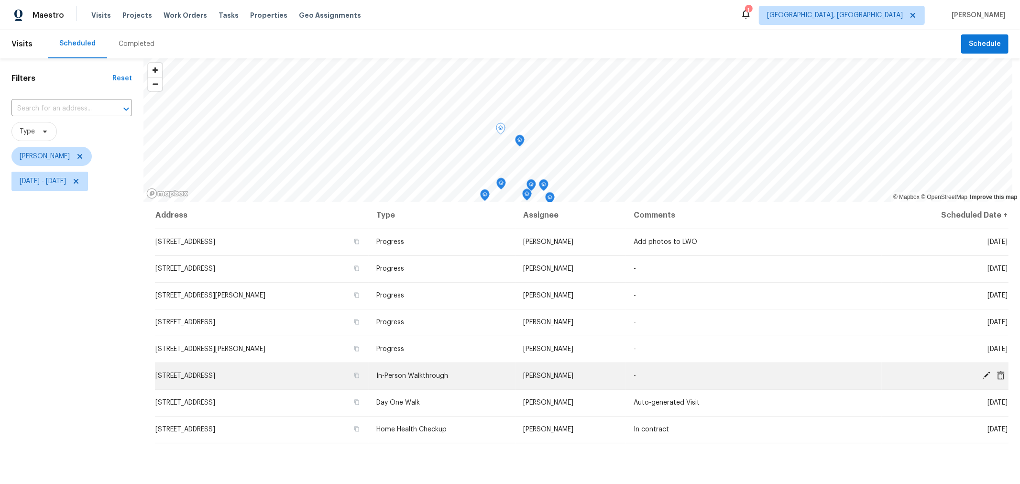
scroll to position [0, 0]
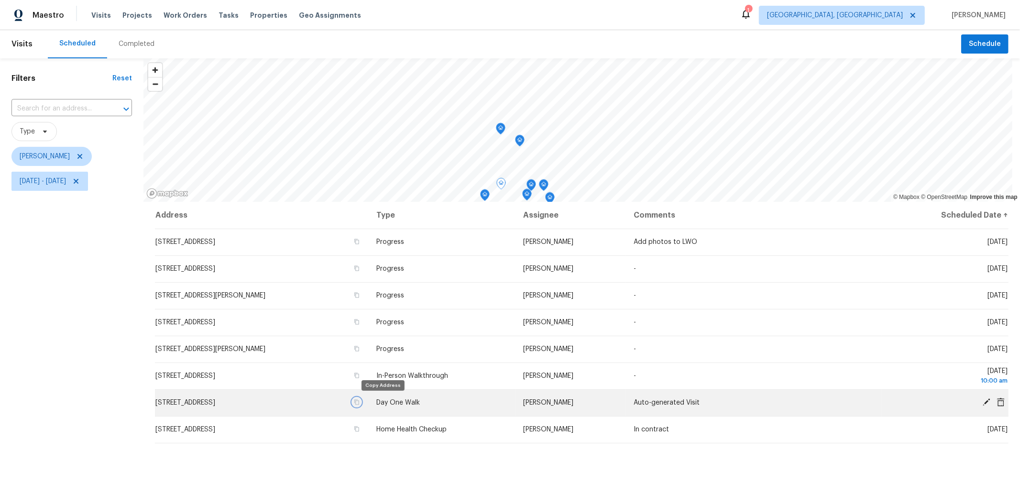
click at [359, 400] on icon "button" at bounding box center [356, 402] width 5 height 5
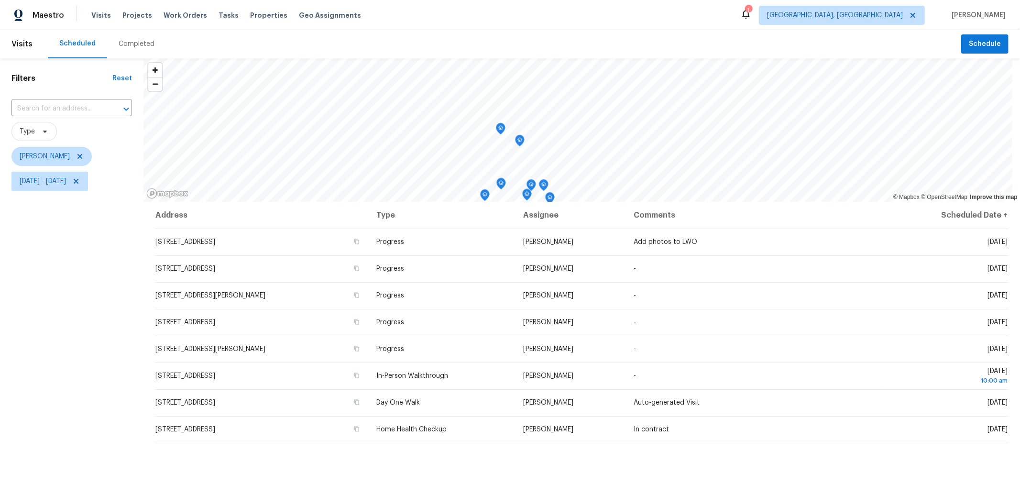
click at [484, 202] on th "Type" at bounding box center [442, 215] width 147 height 27
click at [484, 194] on icon "Map marker" at bounding box center [485, 195] width 9 height 11
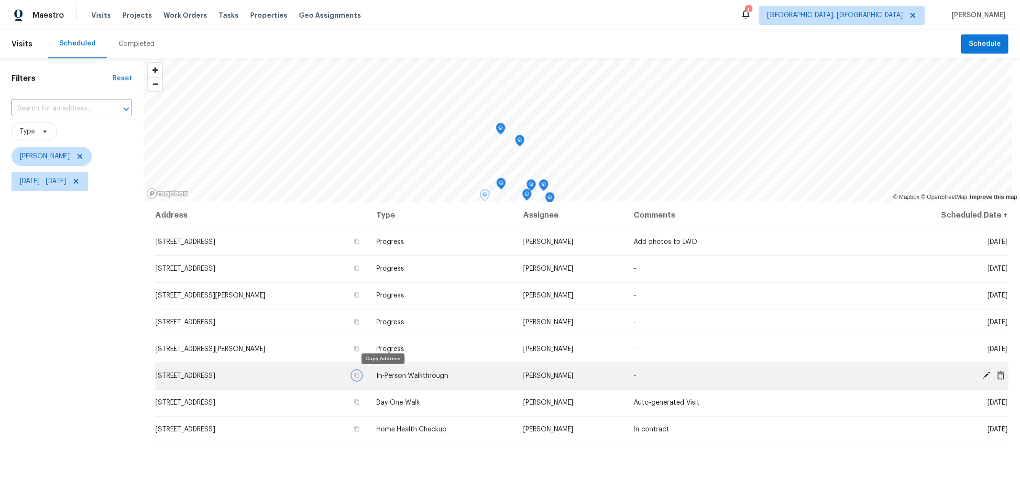
click at [360, 376] on icon "button" at bounding box center [357, 376] width 6 height 6
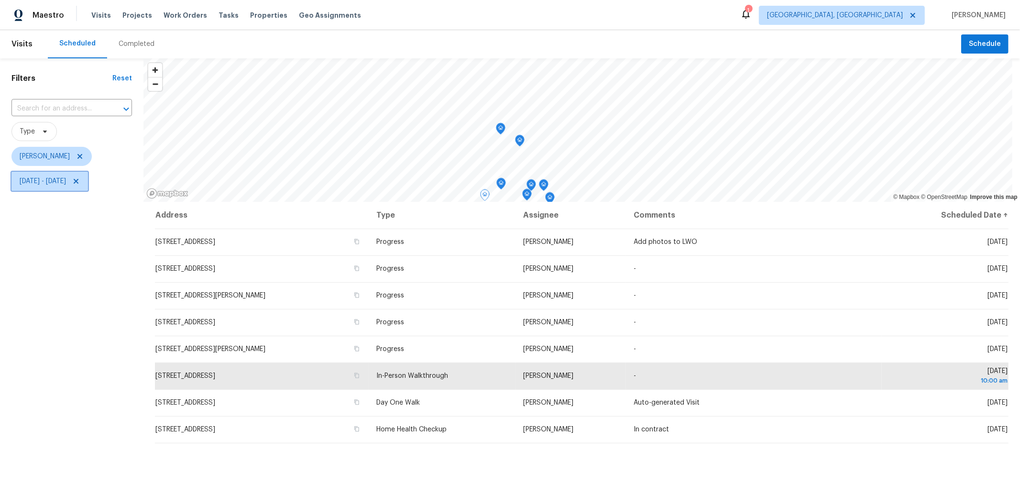
click at [66, 183] on span "Wed, Aug 27 - Wed, Aug 27" at bounding box center [43, 181] width 46 height 10
click at [82, 215] on input "Wed, Aug 27" at bounding box center [64, 213] width 94 height 19
select select "7"
select select "2025"
select select "8"
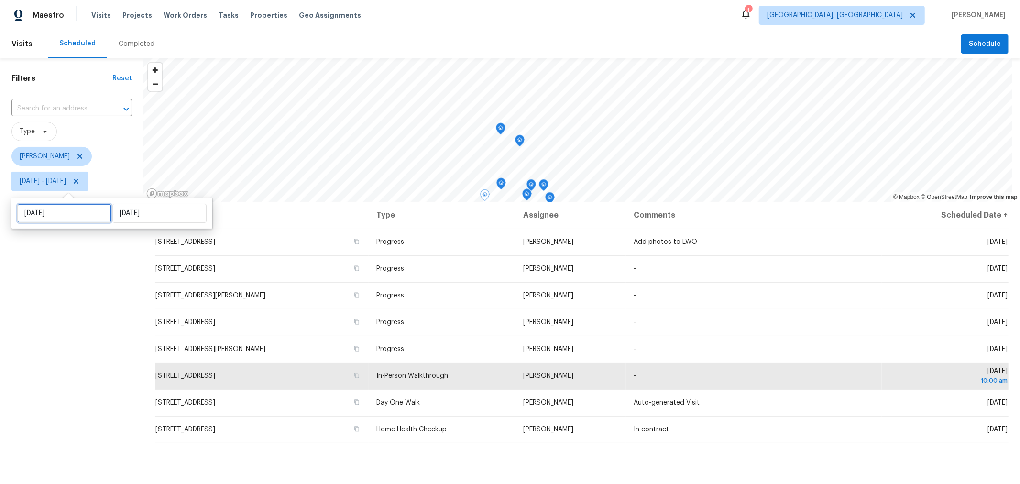
select select "2025"
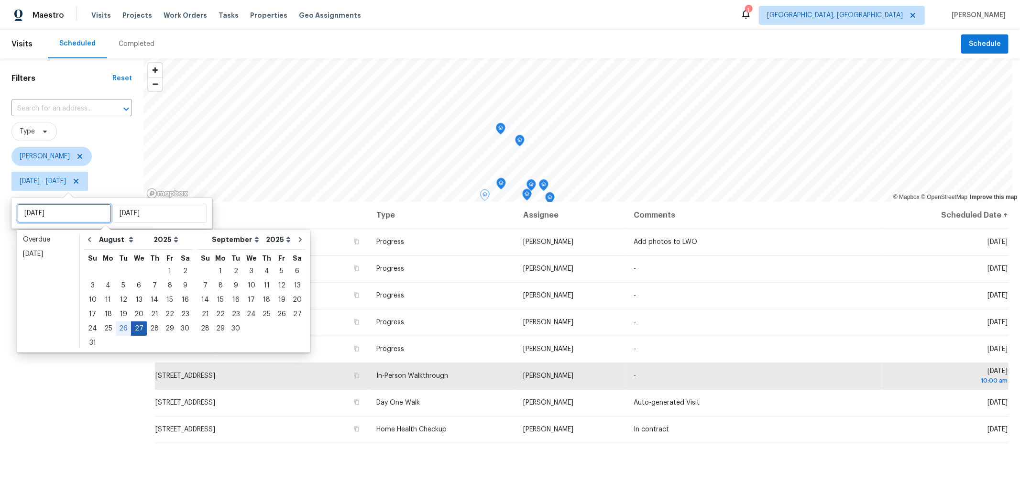
type input "Tue, Aug 26"
click at [148, 331] on div "28" at bounding box center [154, 328] width 15 height 13
type input "Thu, Aug 28"
type input "Wed, Aug 27"
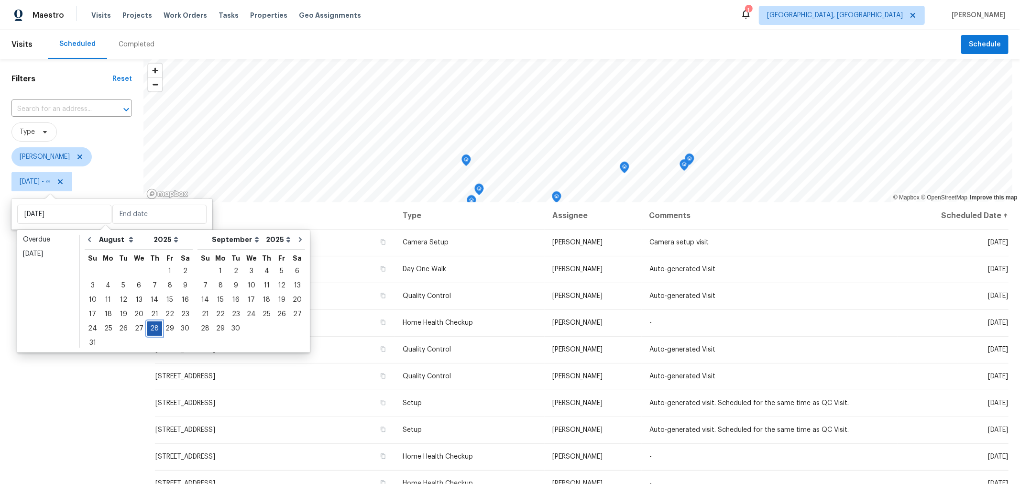
click at [151, 326] on div "28" at bounding box center [154, 328] width 15 height 13
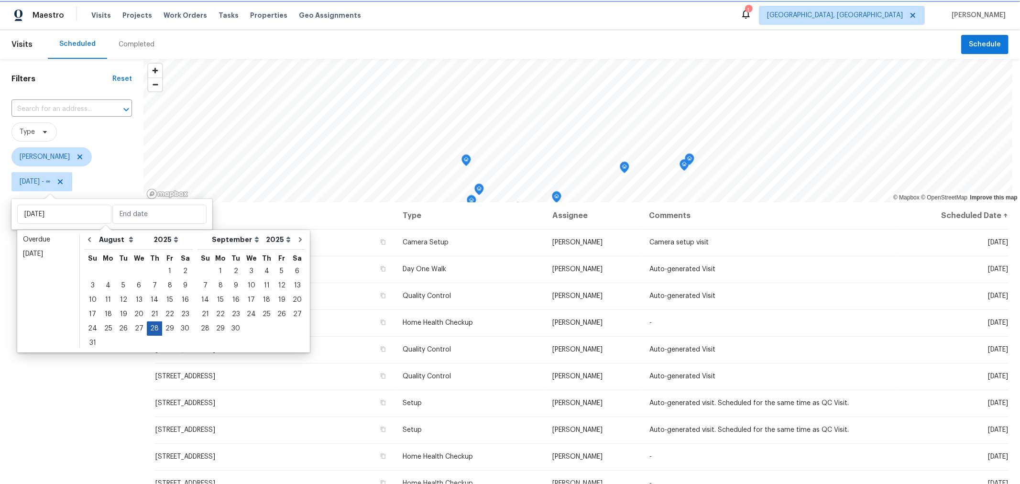
type input "Thu, Aug 28"
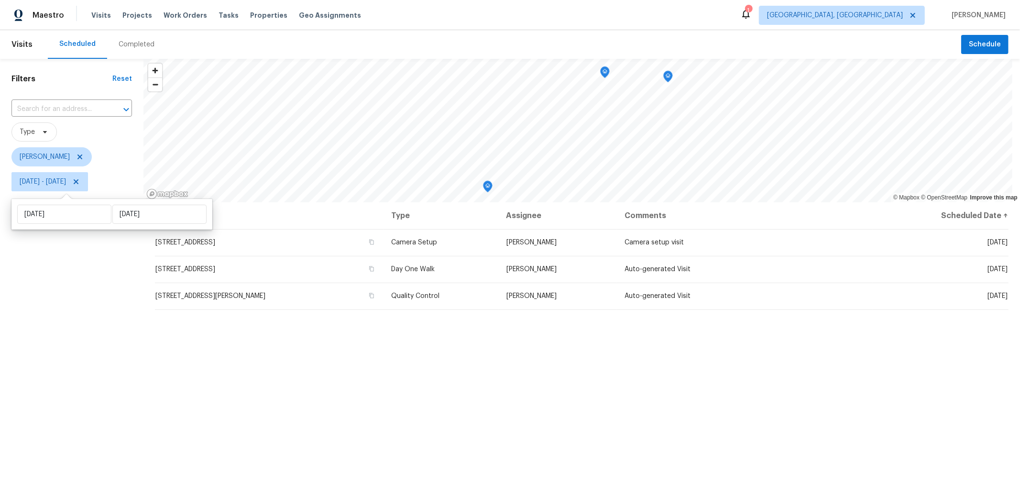
click at [127, 353] on div "Filters Reset ​ Type Keith Hollingsworth Thu, Aug 28 - Thu, Aug 28" at bounding box center [71, 324] width 143 height 531
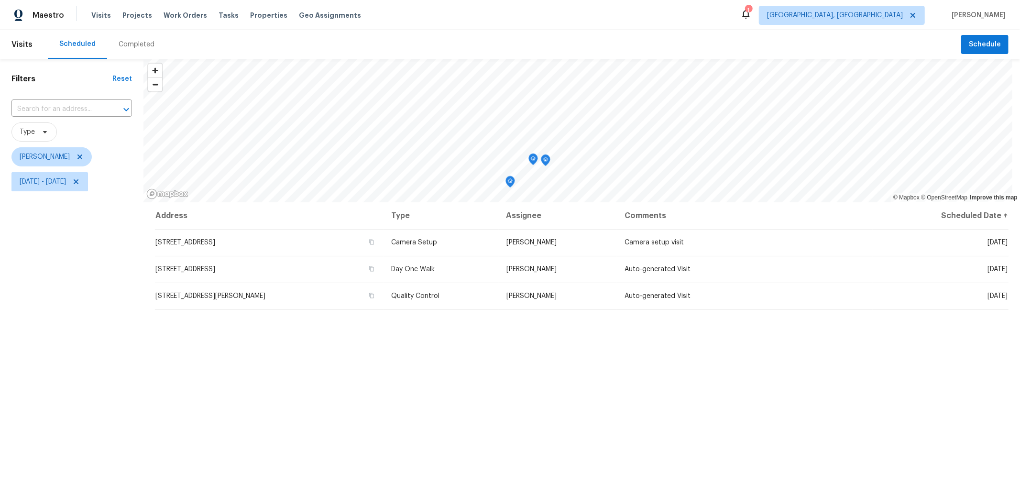
click at [439, 327] on div "Address Type Assignee Comments Scheduled Date ↑ 3118 Legion Ln, Columbus, OH 43…" at bounding box center [581, 395] width 877 height 387
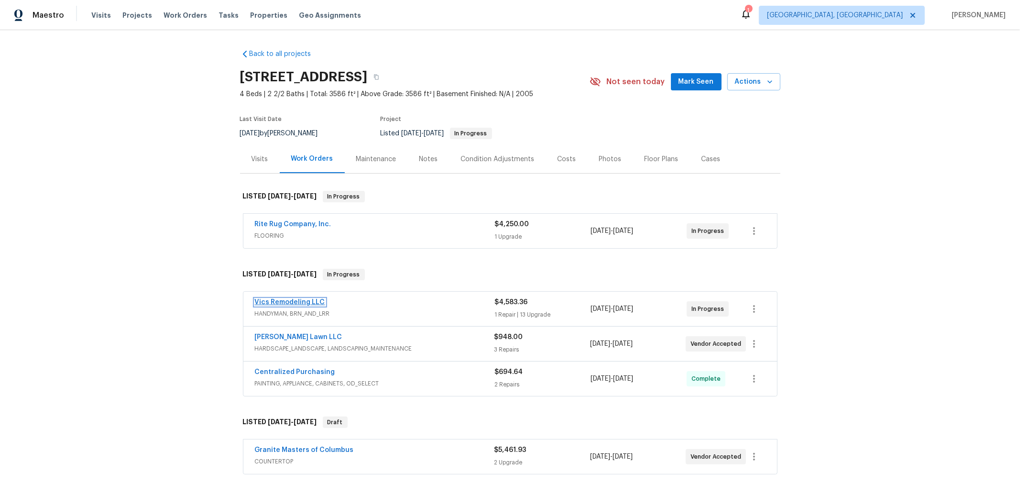
click at [286, 299] on link "Vics Remodeling LLC" at bounding box center [290, 302] width 70 height 7
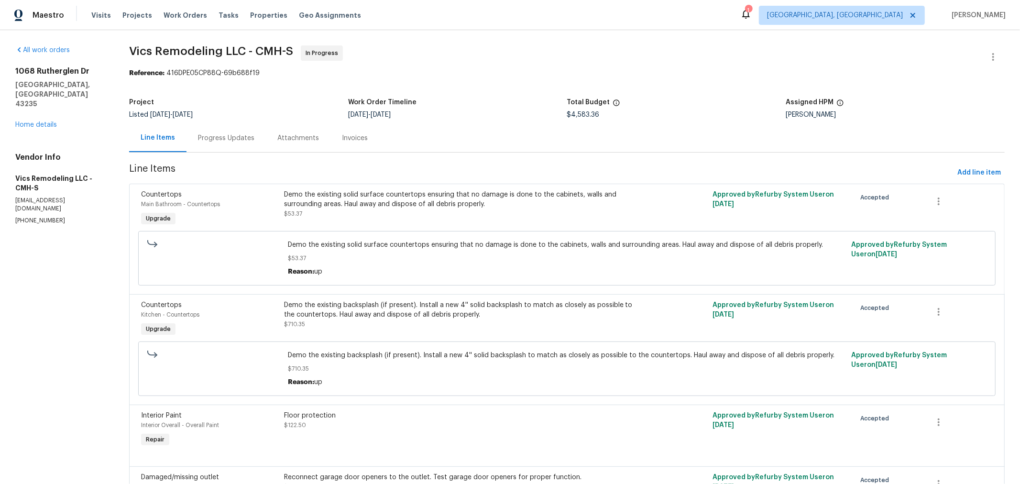
click at [245, 134] on div "Progress Updates" at bounding box center [226, 138] width 56 height 10
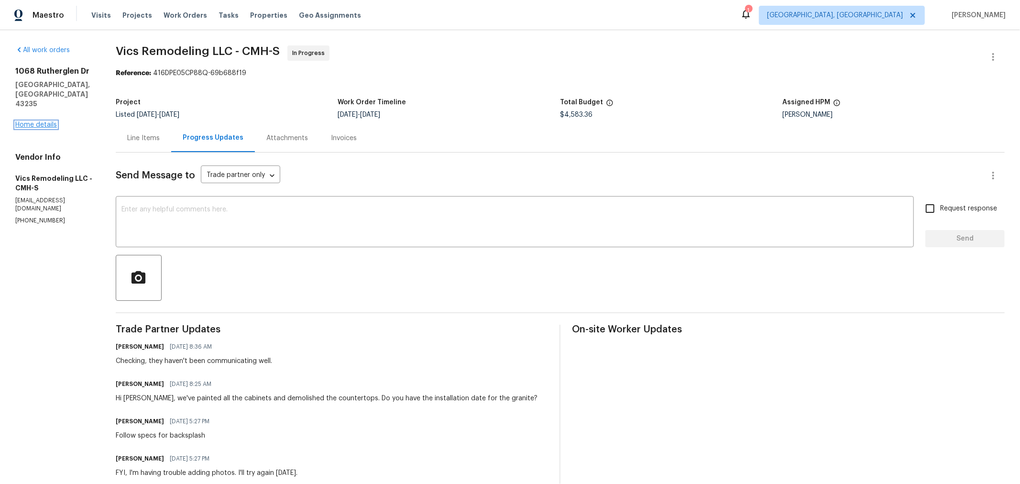
click at [26, 121] on link "Home details" at bounding box center [36, 124] width 42 height 7
